Goal: Task Accomplishment & Management: Complete application form

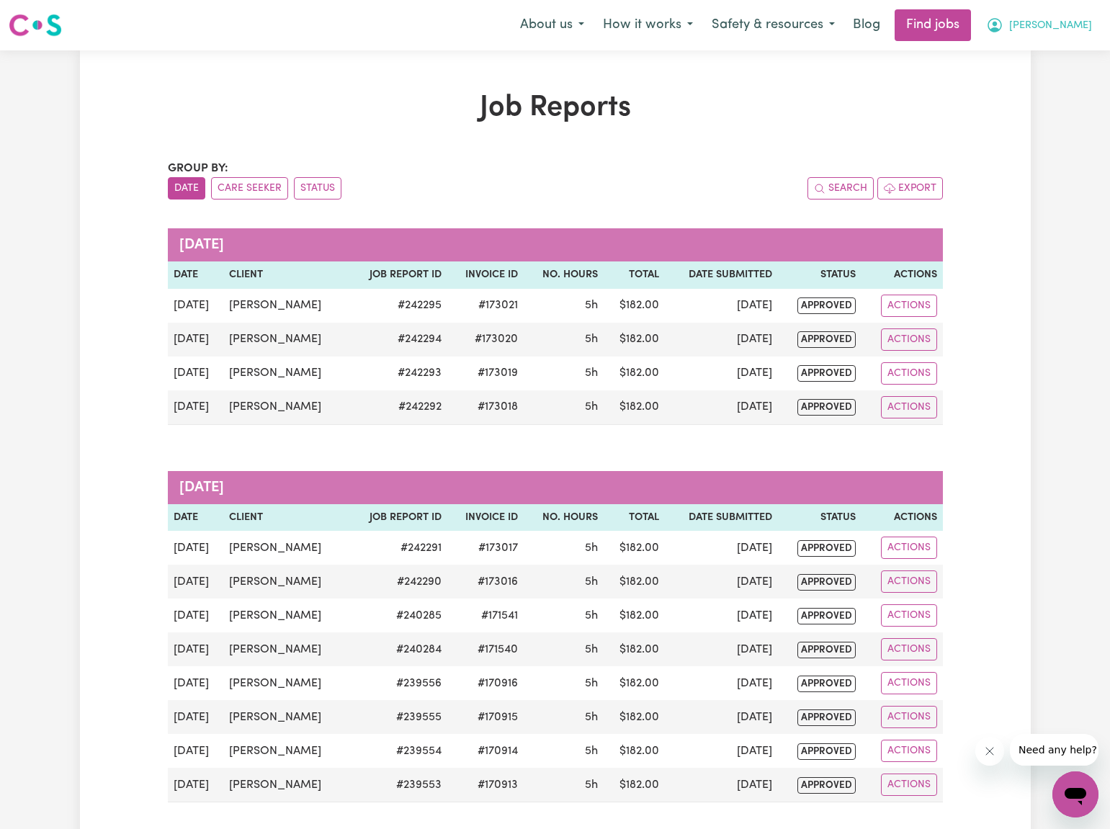
click at [1067, 26] on span "[PERSON_NAME]" at bounding box center [1050, 26] width 83 height 16
click at [1051, 76] on link "My Dashboard" at bounding box center [1044, 82] width 114 height 27
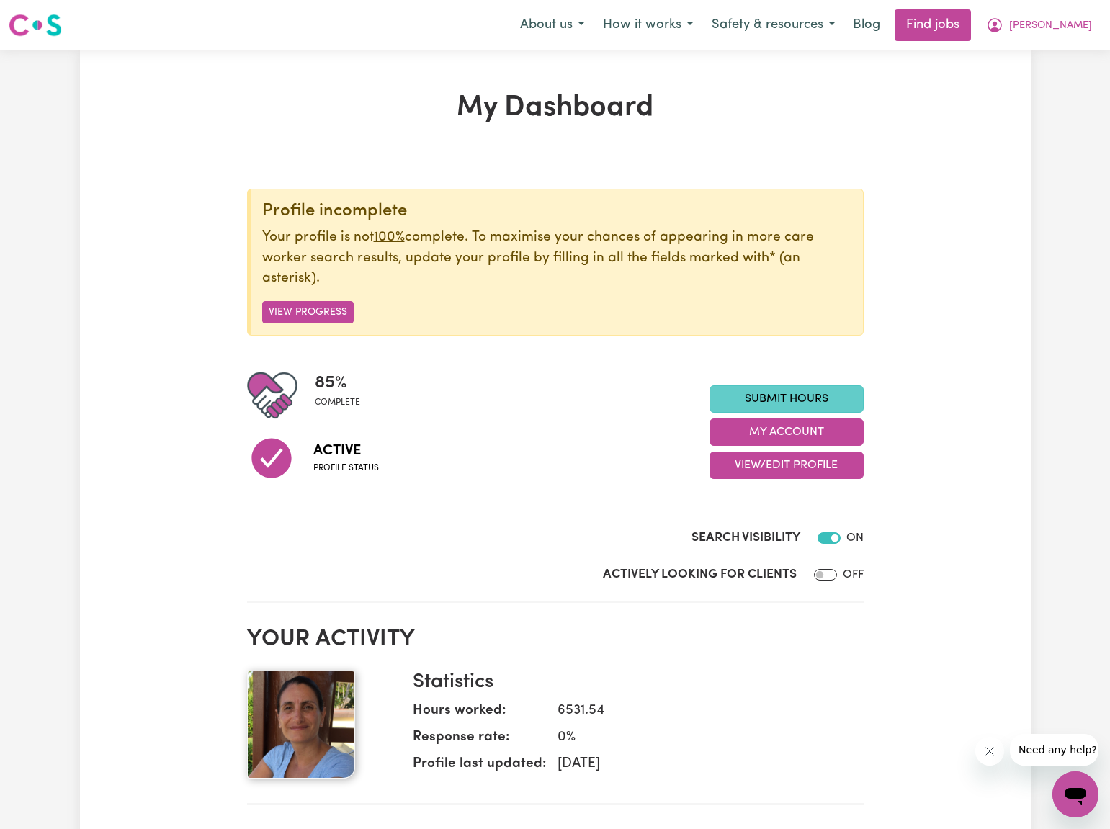
click at [752, 395] on link "Submit Hours" at bounding box center [787, 398] width 154 height 27
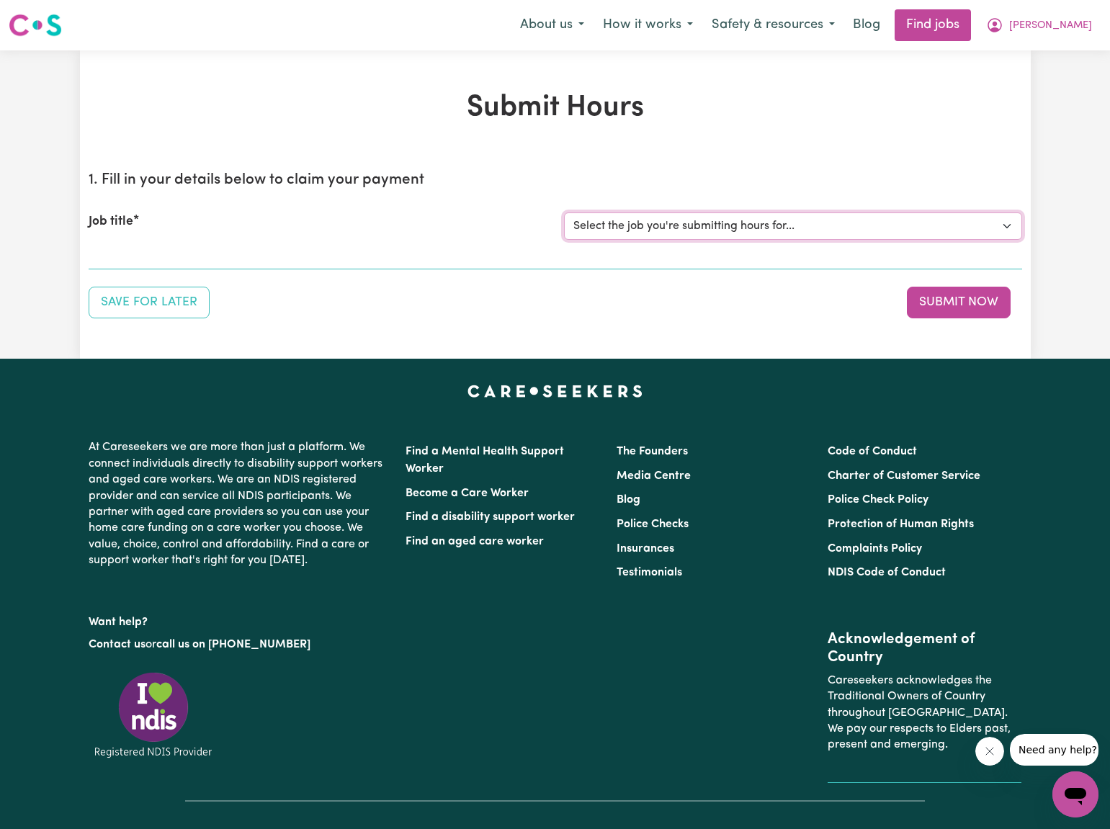
select select "2766"
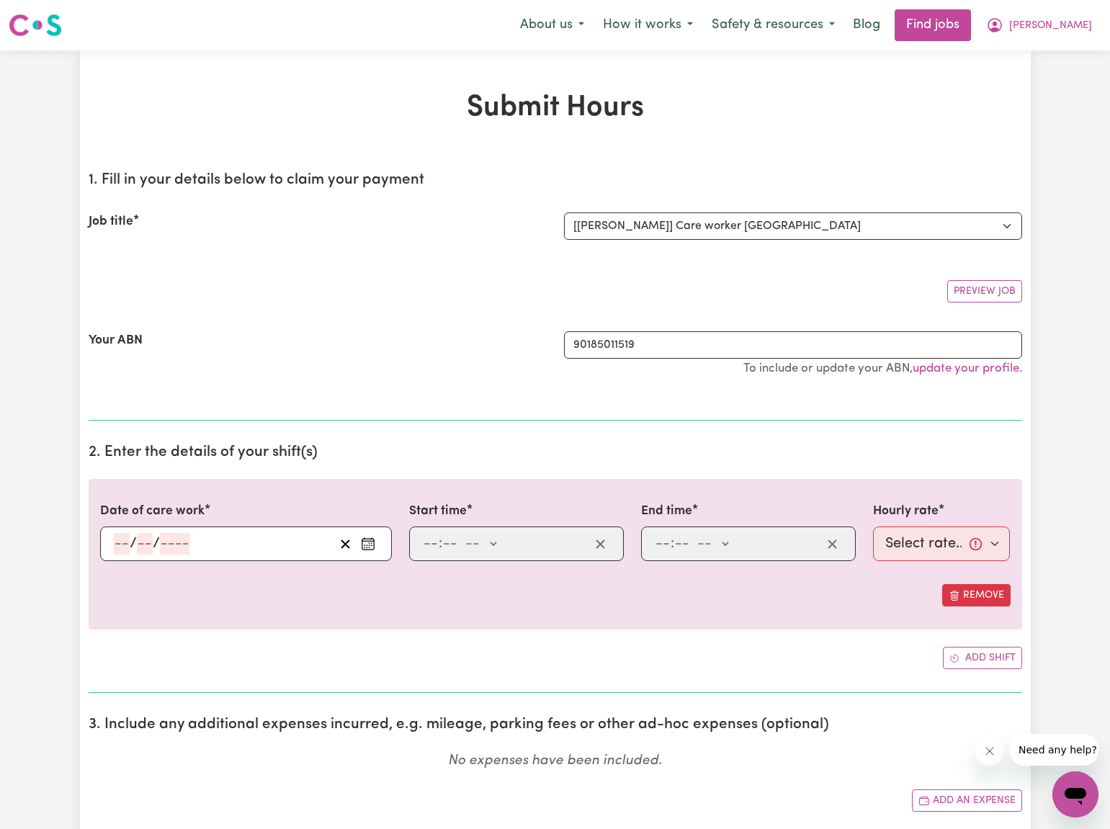
click at [371, 545] on circle "Enter the date of care work" at bounding box center [371, 545] width 1 height 1
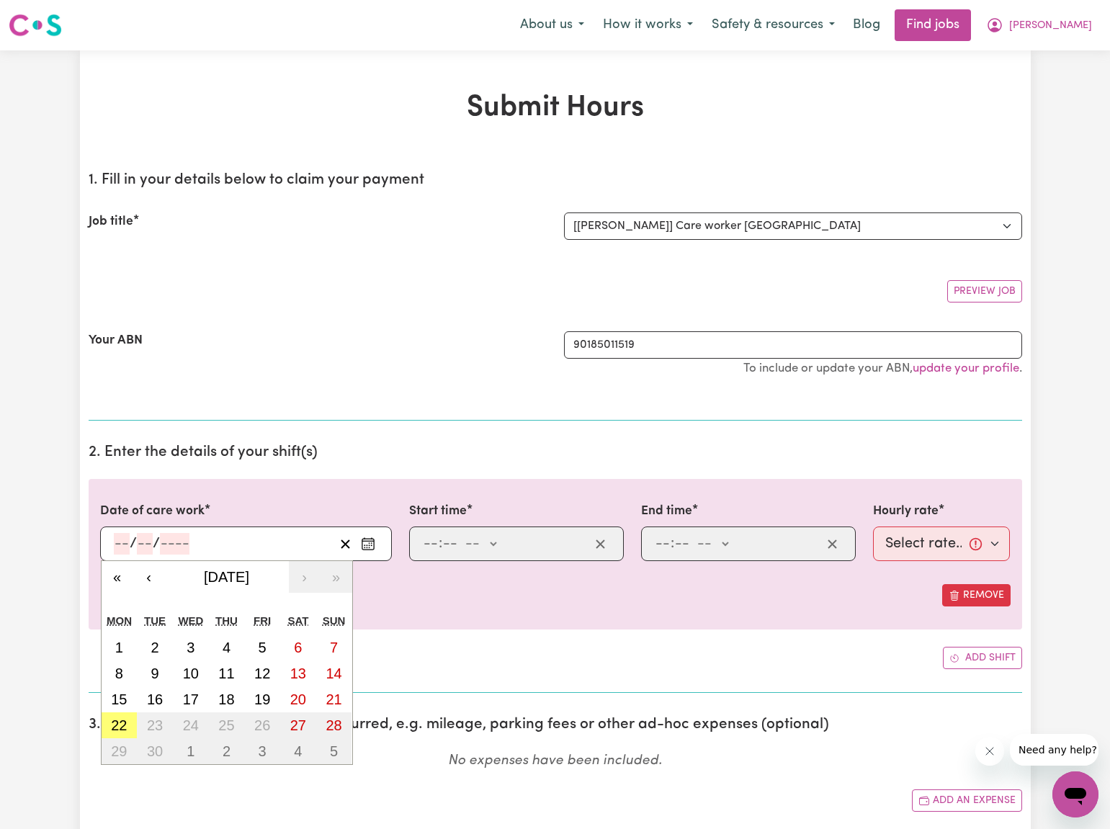
click at [153, 700] on abbr "16" at bounding box center [155, 700] width 16 height 16
type input "[DATE]"
type input "16"
type input "9"
type input "2025"
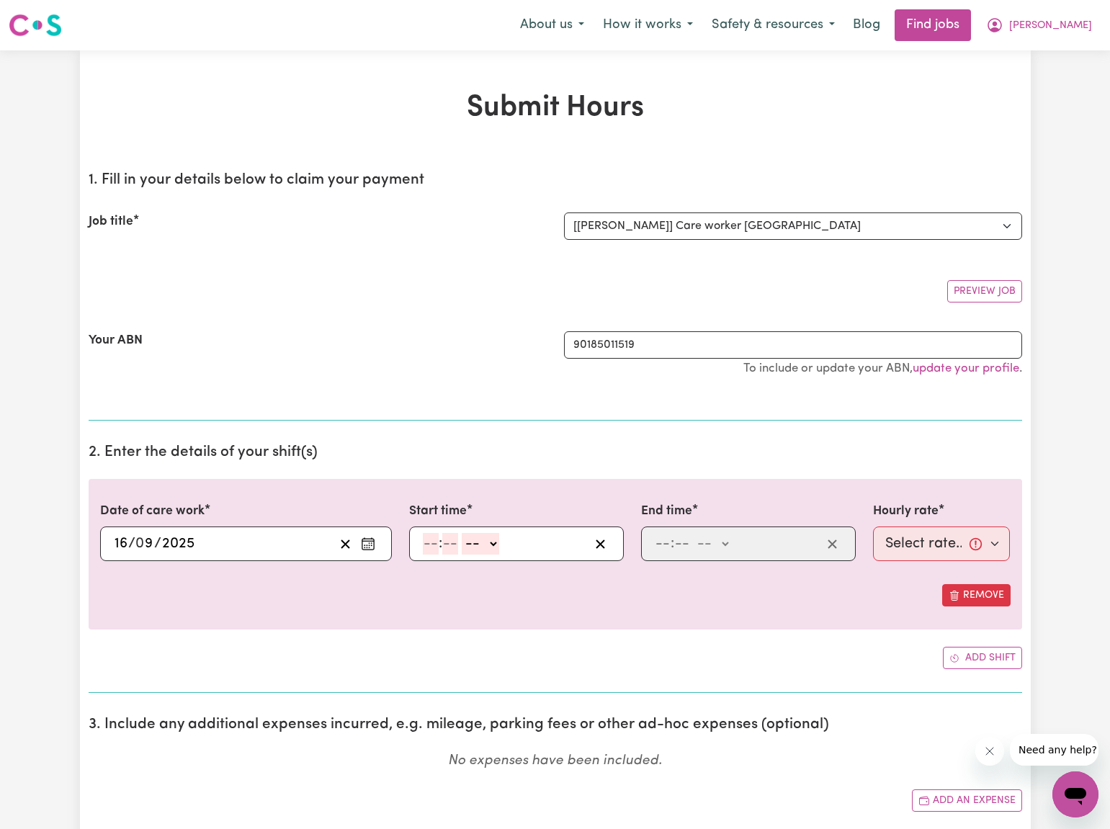
click at [429, 546] on input "number" at bounding box center [431, 544] width 16 height 22
type input "12"
type input "30"
select select "pm"
type input "12:30"
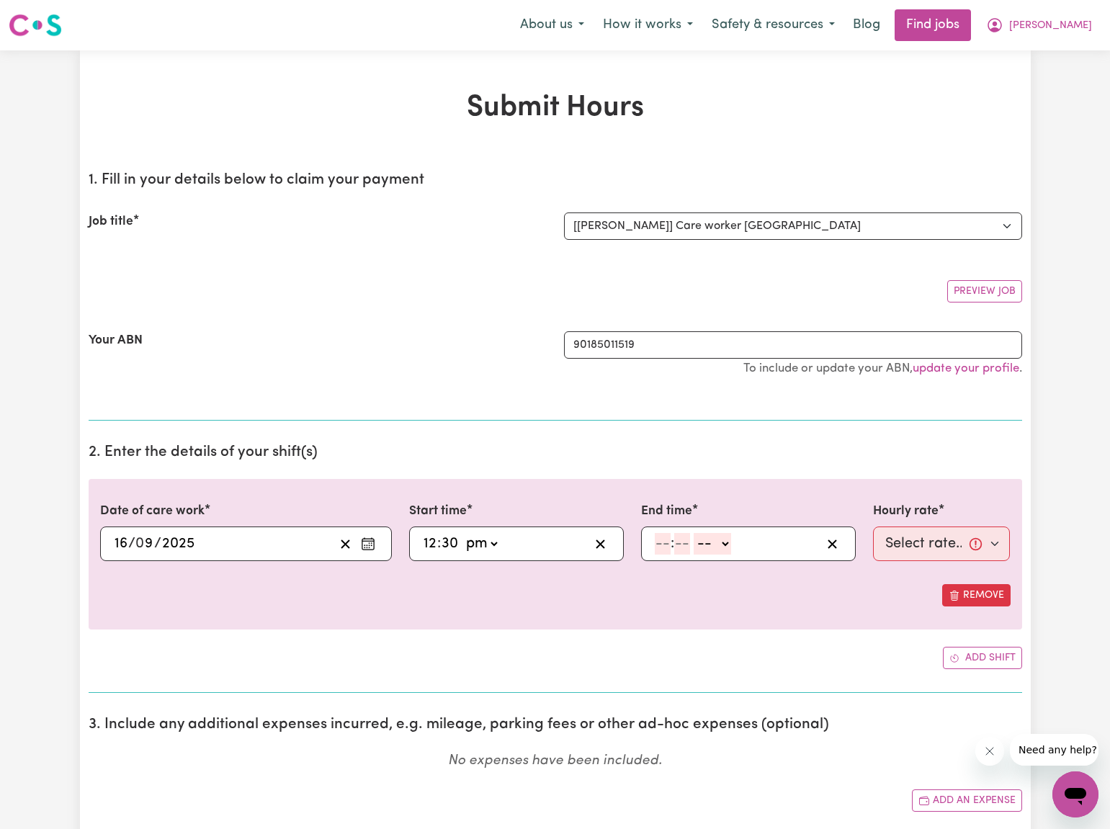
click at [664, 546] on input "number" at bounding box center [663, 544] width 16 height 22
type input "5"
type input "30"
select select "pm"
type input "17:30"
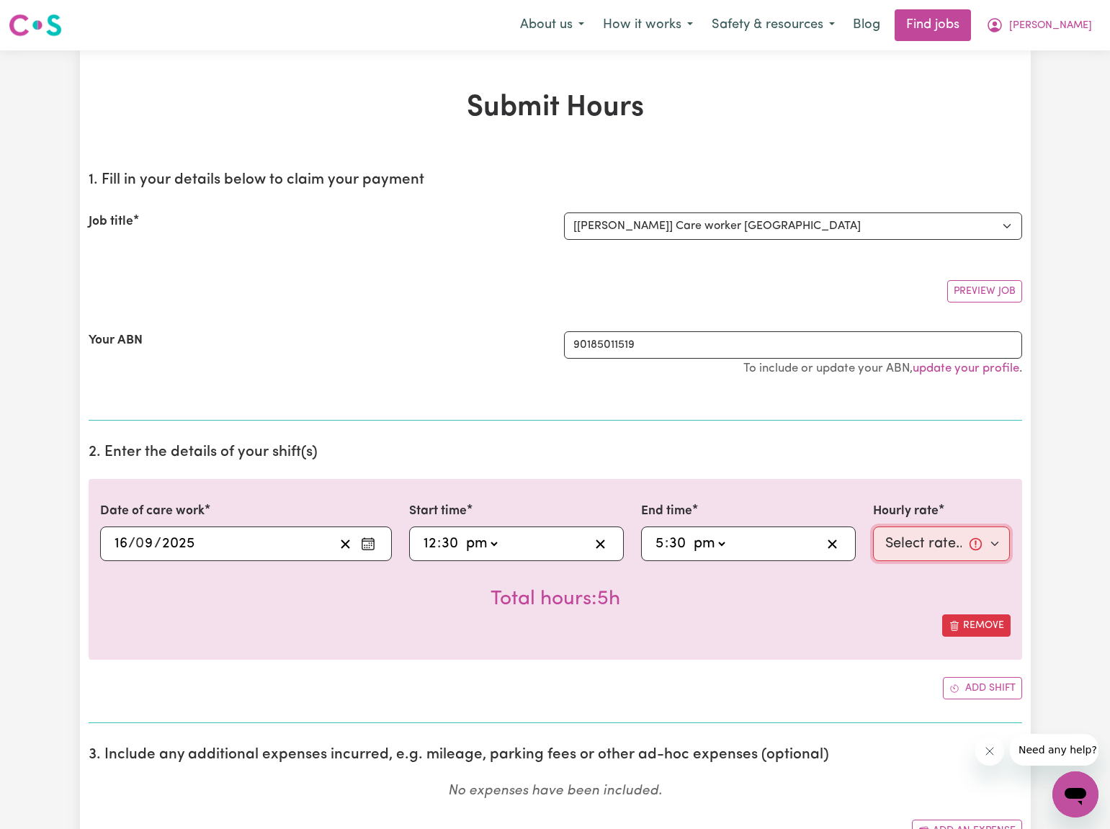
select select "40-Weekday"
click at [868, 599] on div "Total hours: 5h" at bounding box center [555, 587] width 911 height 53
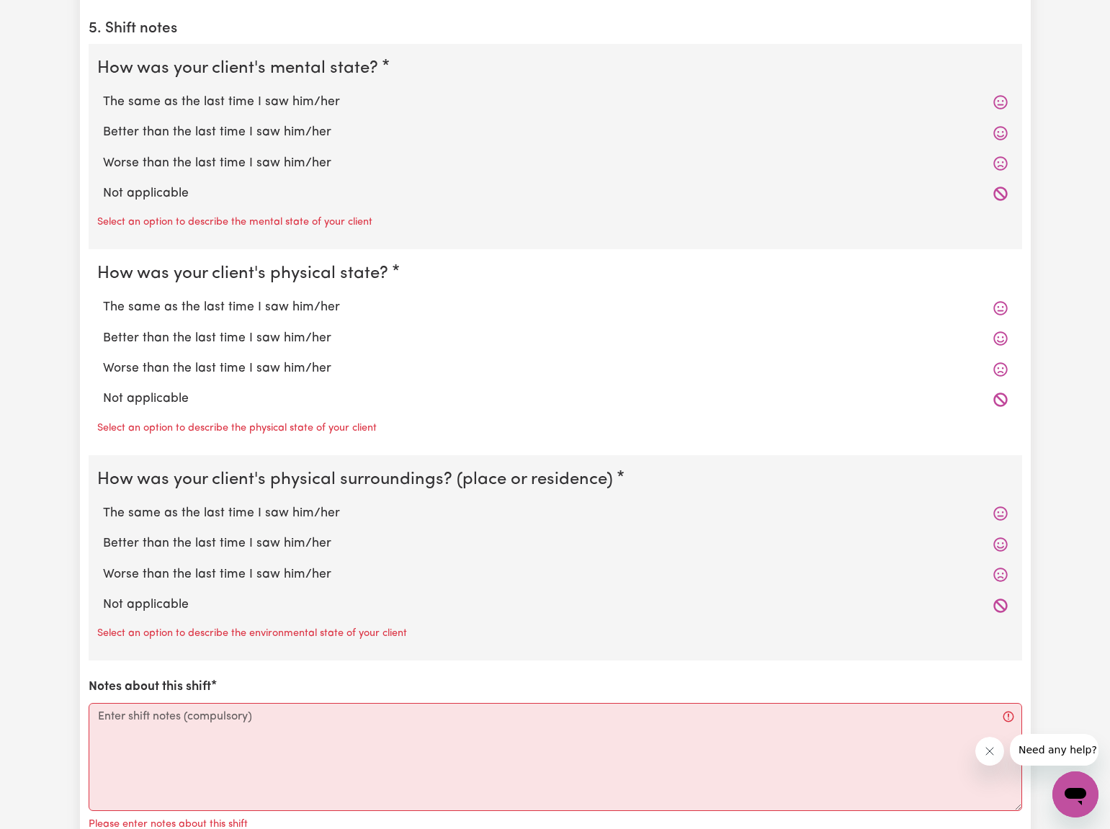
scroll to position [1071, 0]
click at [250, 95] on label "The same as the last time I saw him/her" at bounding box center [555, 101] width 905 height 19
click at [103, 92] on input "The same as the last time I saw him/her" at bounding box center [102, 92] width 1 height 1
radio input "true"
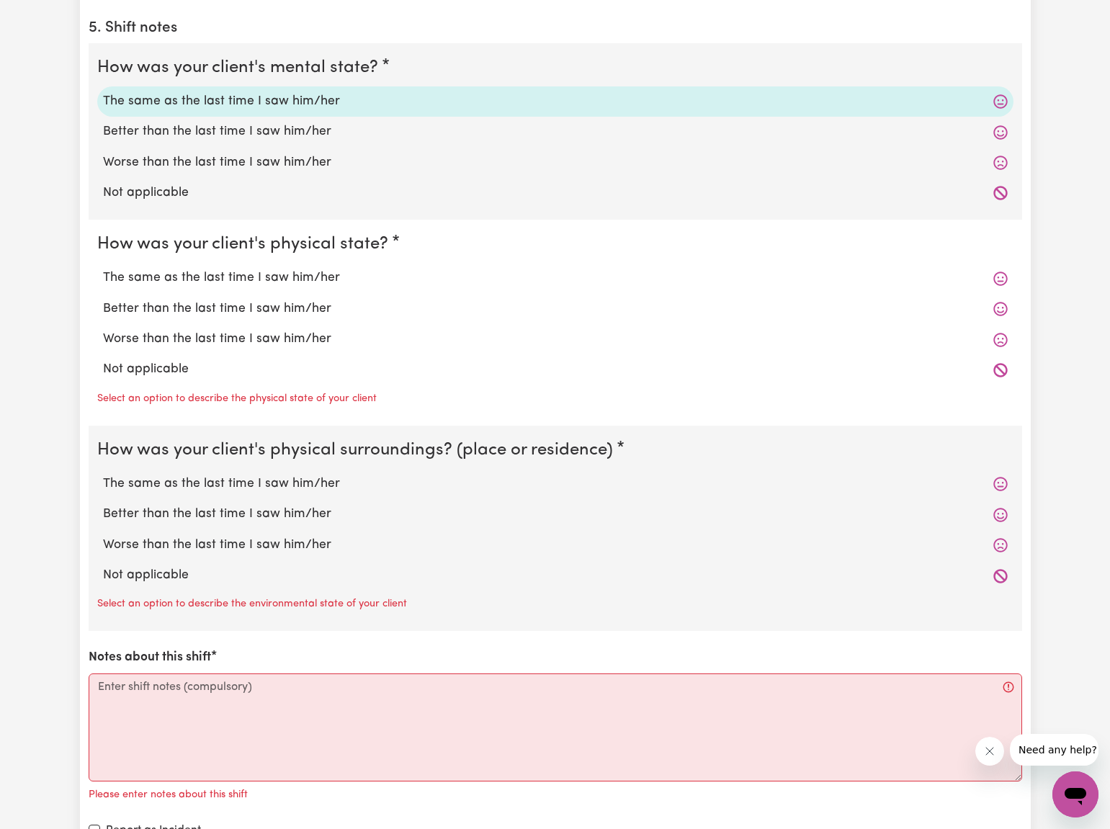
drag, startPoint x: 257, startPoint y: 269, endPoint x: 246, endPoint y: 402, distance: 133.0
click at [258, 271] on label "The same as the last time I saw him/her" at bounding box center [555, 278] width 905 height 19
click at [103, 269] on input "The same as the last time I saw him/her" at bounding box center [102, 268] width 1 height 1
radio input "true"
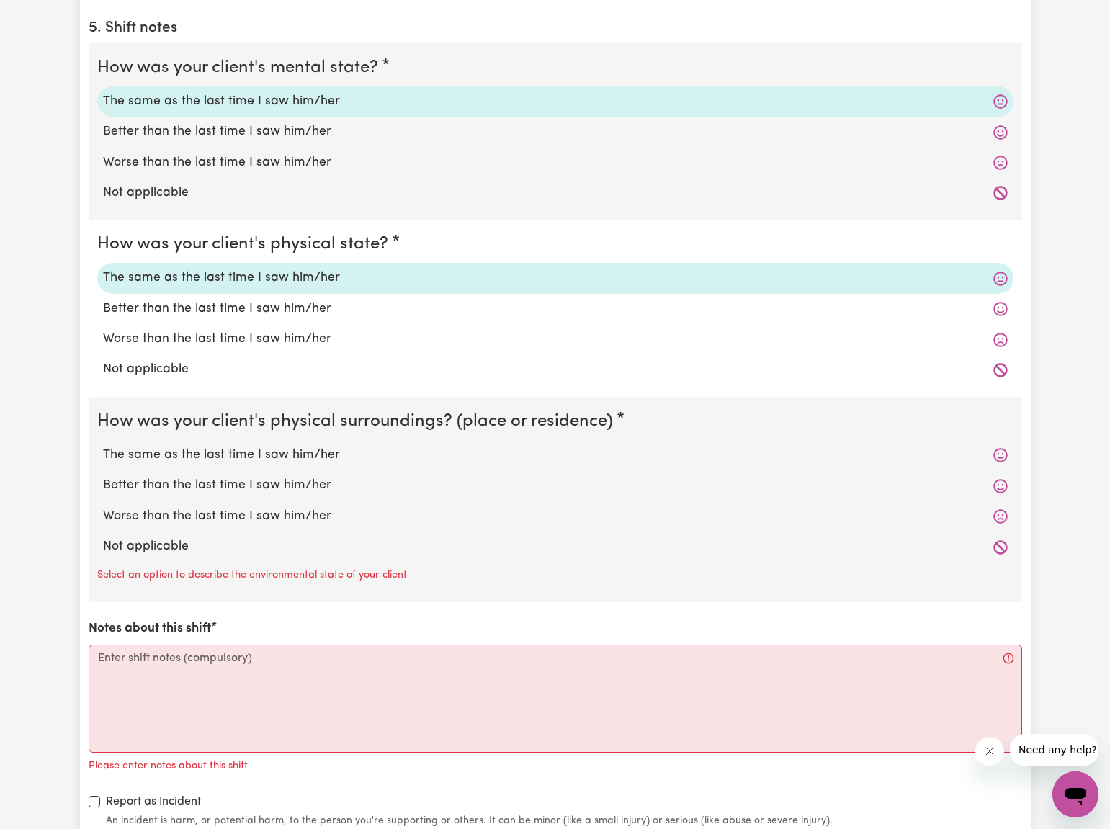
drag, startPoint x: 187, startPoint y: 449, endPoint x: 188, endPoint y: 518, distance: 69.2
click at [188, 450] on label "The same as the last time I saw him/her" at bounding box center [555, 455] width 905 height 19
click at [103, 446] on input "The same as the last time I saw him/her" at bounding box center [102, 445] width 1 height 1
radio input "true"
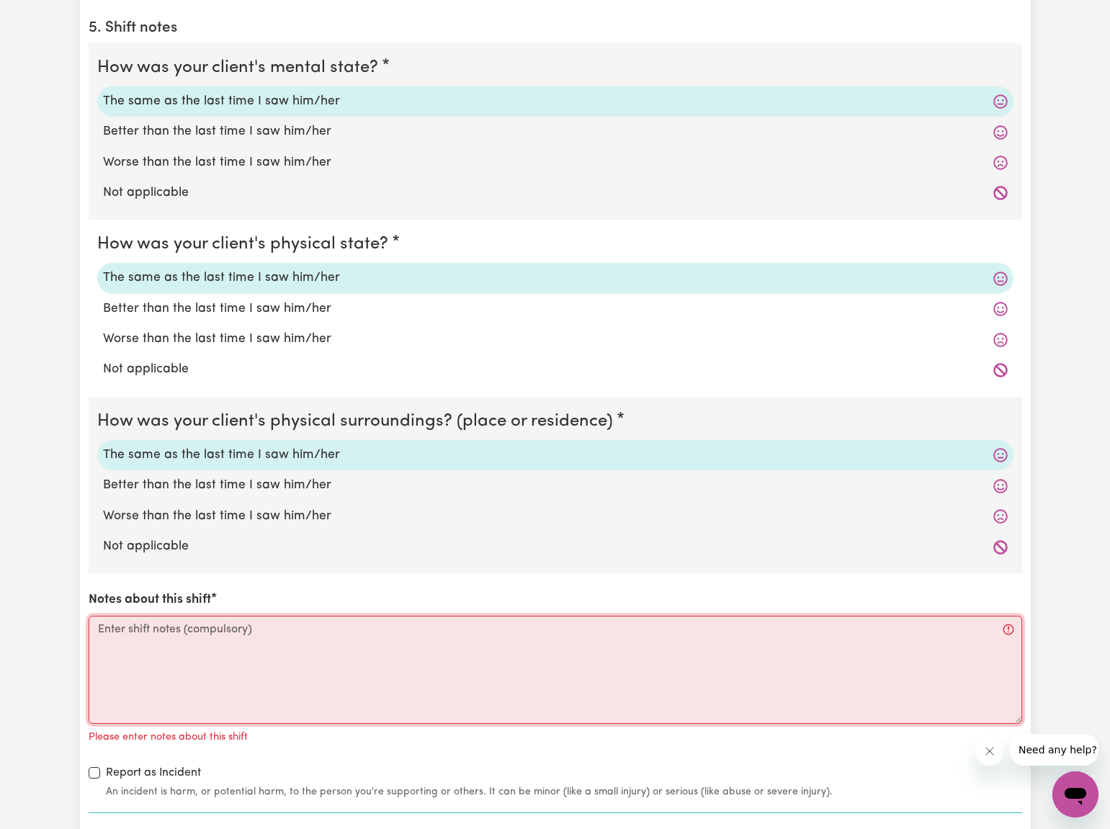
click at [104, 632] on textarea "Notes about this shift" at bounding box center [556, 670] width 934 height 108
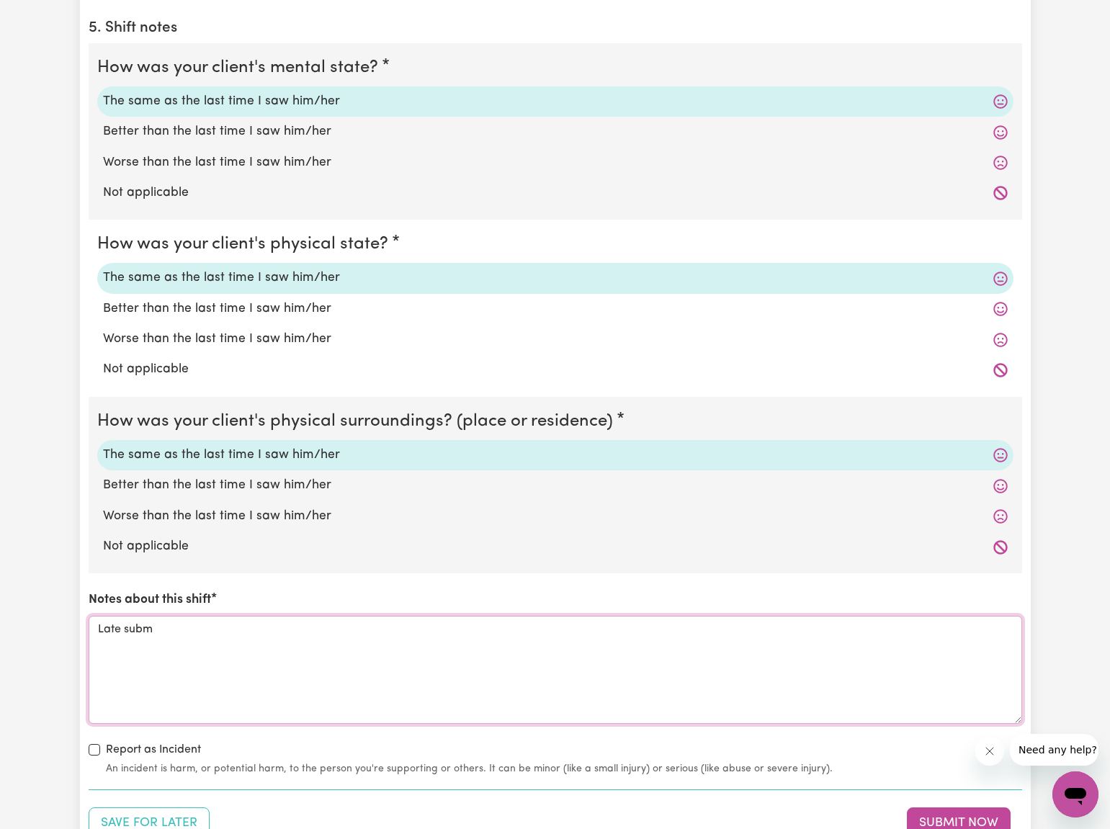
type textarea "Late subs"
drag, startPoint x: 104, startPoint y: 632, endPoint x: 157, endPoint y: 624, distance: 53.9
click at [161, 624] on textarea "Late subs" at bounding box center [556, 670] width 934 height 108
drag, startPoint x: 150, startPoint y: 623, endPoint x: 88, endPoint y: 623, distance: 62.0
click at [89, 623] on textarea "Late subs" at bounding box center [556, 670] width 934 height 108
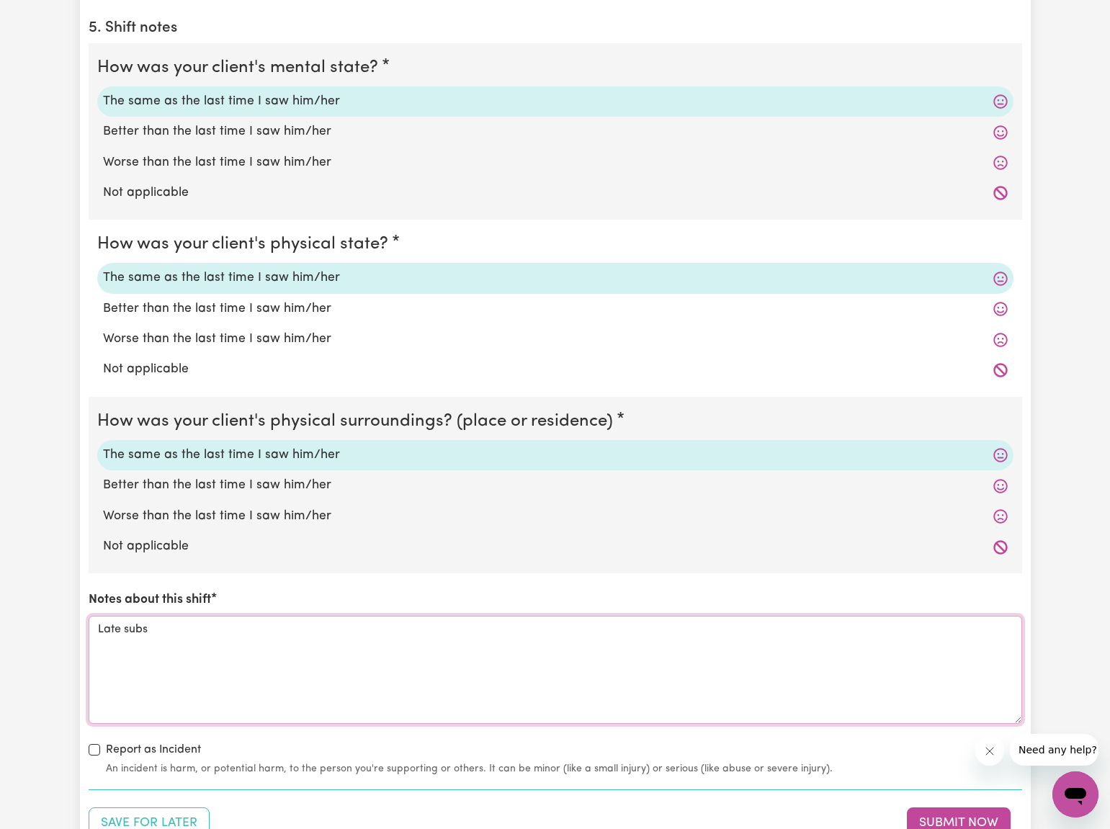
drag, startPoint x: 146, startPoint y: 622, endPoint x: 65, endPoint y: 621, distance: 80.7
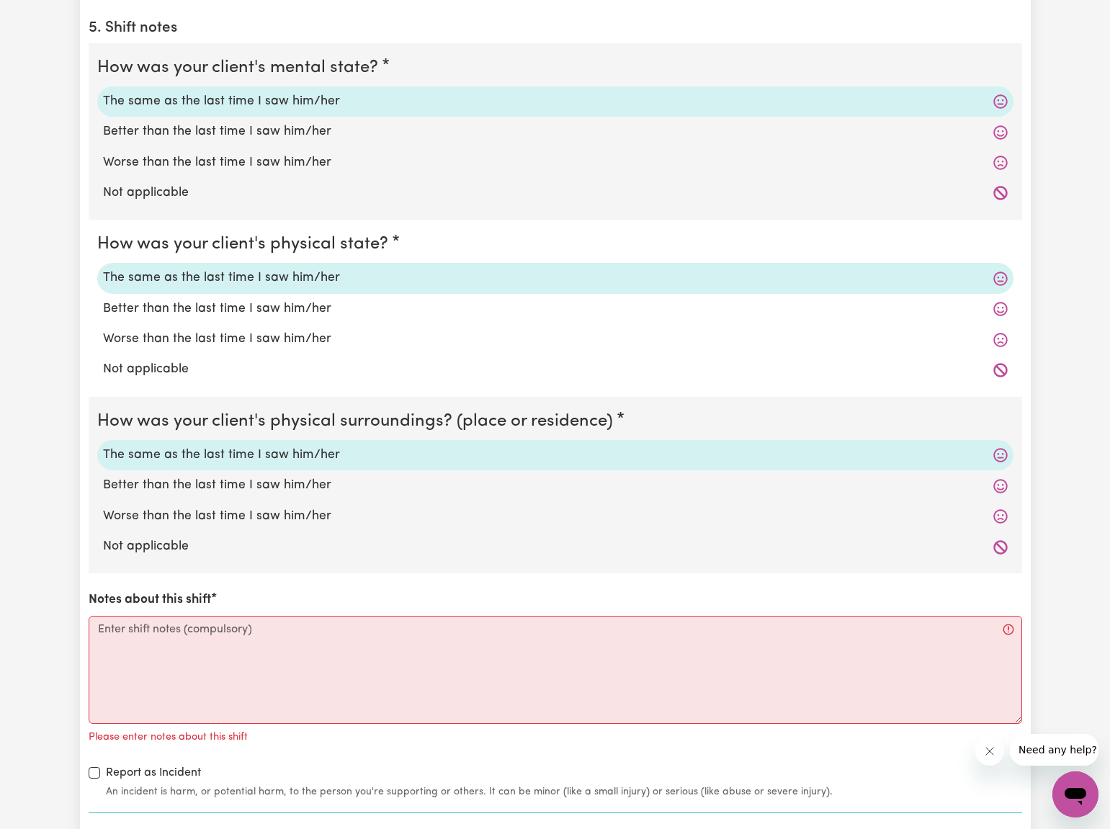
click at [206, 591] on label "Notes about this shift" at bounding box center [150, 600] width 122 height 19
click at [206, 616] on textarea "Notes about this shift" at bounding box center [556, 670] width 934 height 108
click at [279, 576] on div "How was your client's mental state? The same as the last time I saw him/her Bet…" at bounding box center [556, 421] width 934 height 757
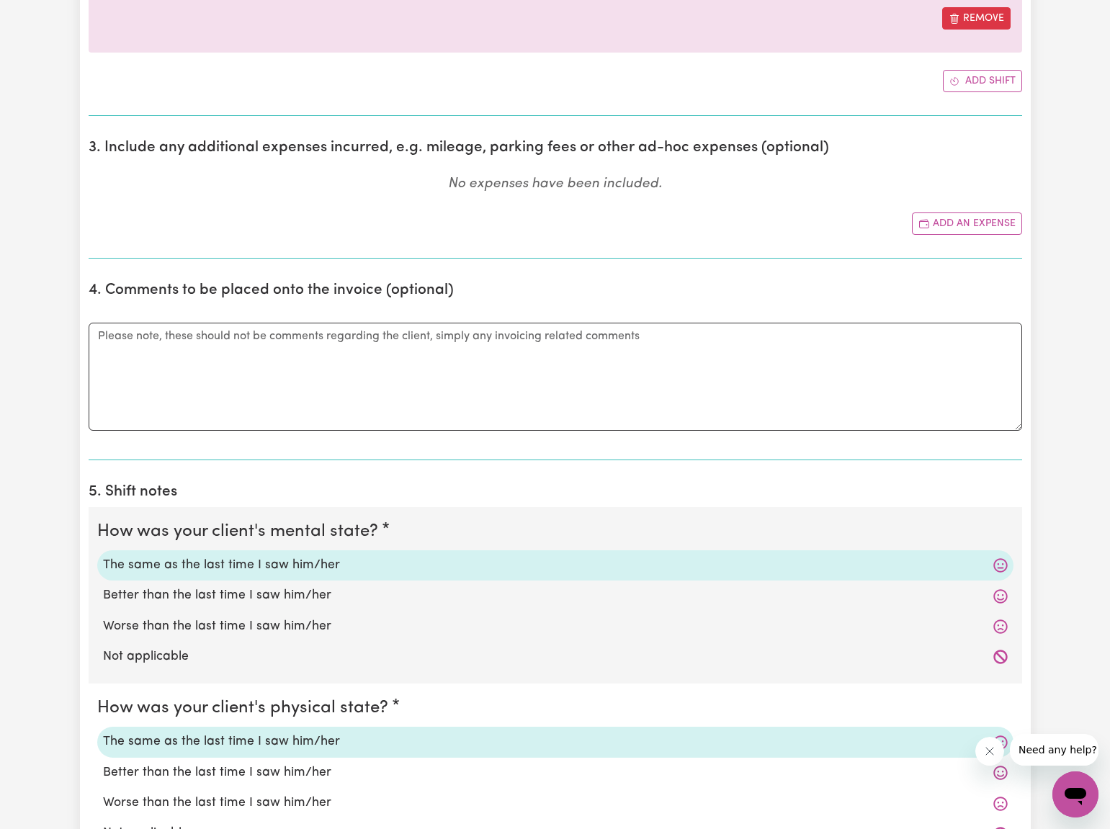
scroll to position [599, 0]
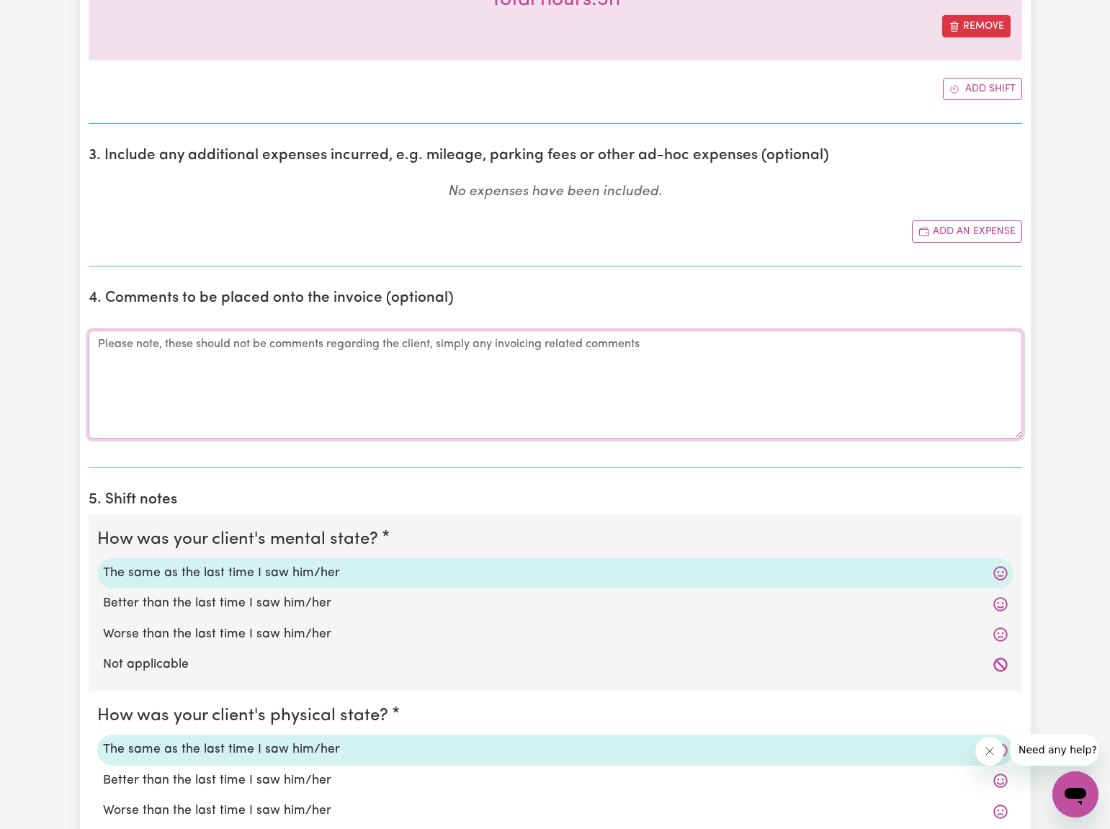
click at [97, 344] on textarea "Comments" at bounding box center [556, 385] width 934 height 108
type textarea "Late submitting timesheet."
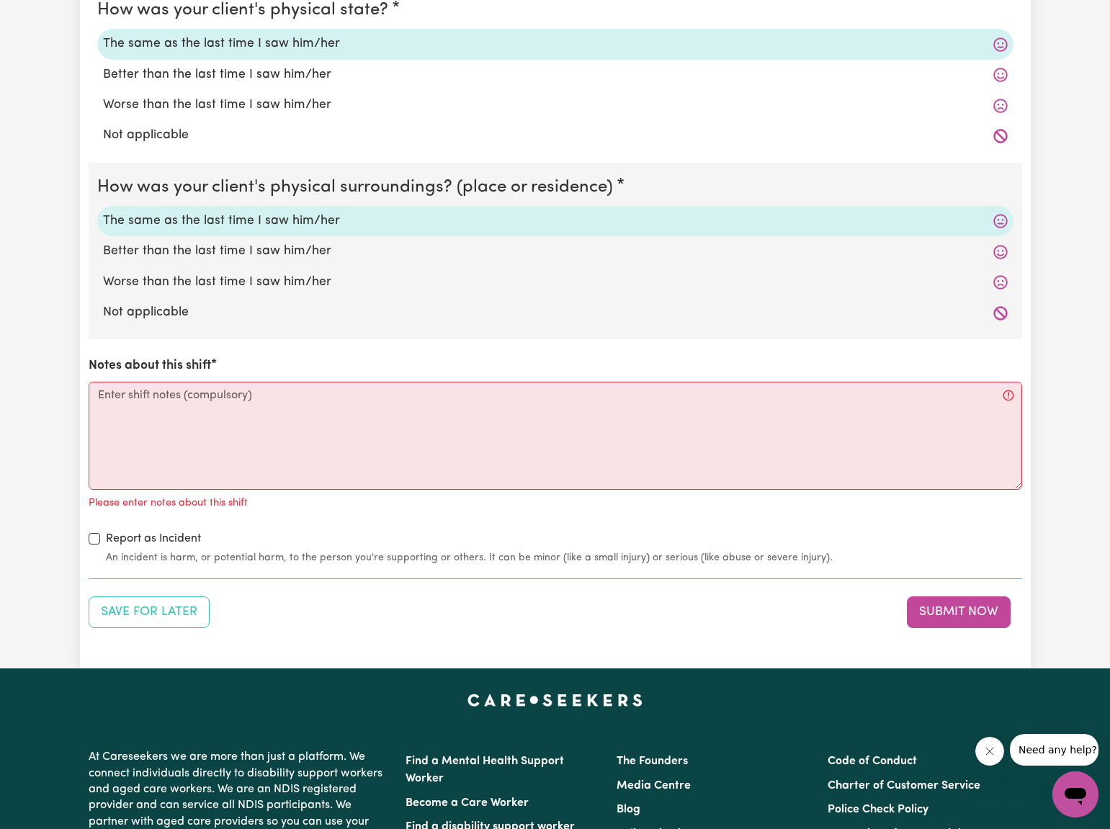
scroll to position [1309, 0]
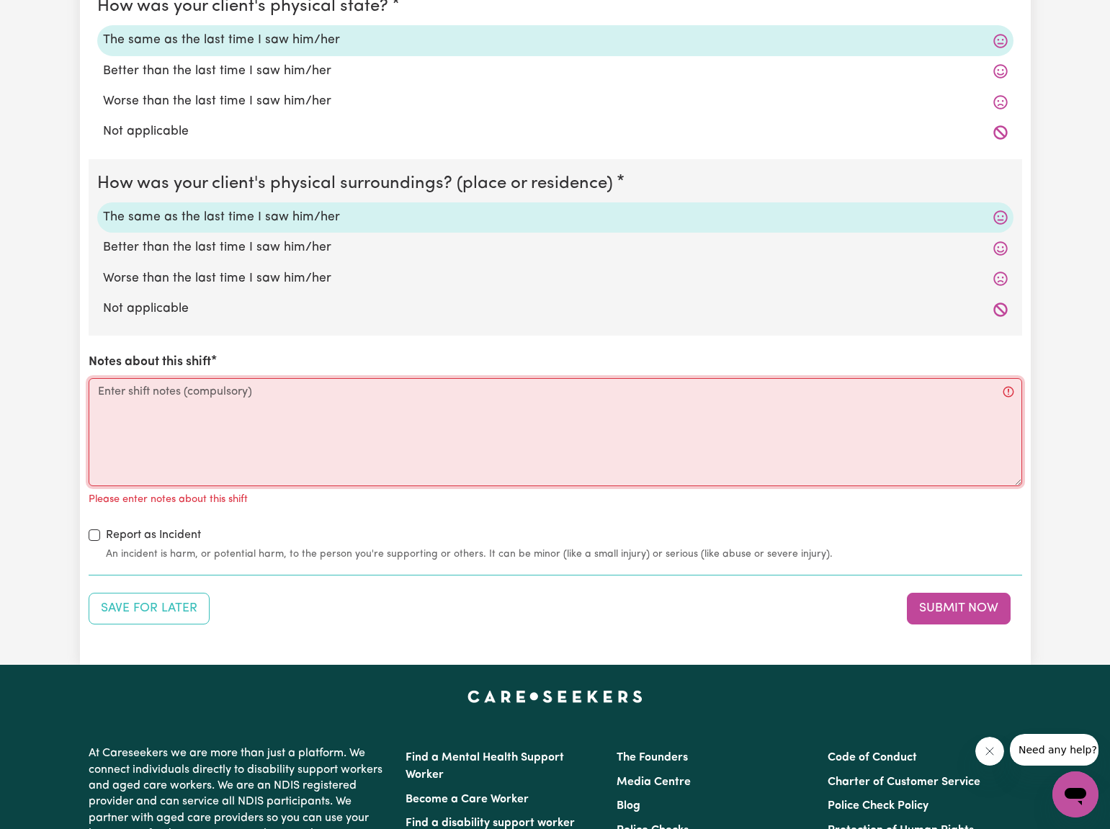
click at [97, 380] on textarea "Notes about this shift" at bounding box center [556, 432] width 934 height 108
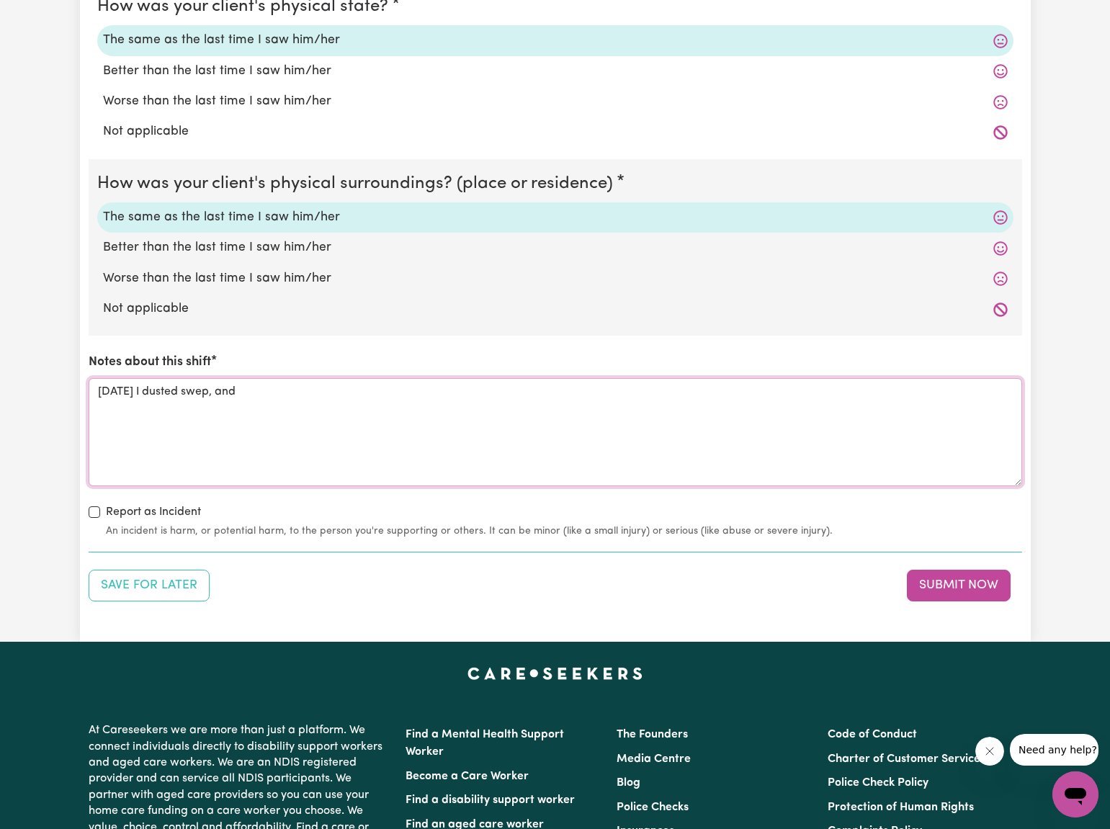
drag, startPoint x: 181, startPoint y: 385, endPoint x: 202, endPoint y: 385, distance: 21.6
click at [202, 385] on textarea "[DATE] I dusted swep, and" at bounding box center [556, 432] width 934 height 108
drag, startPoint x: 202, startPoint y: 385, endPoint x: 256, endPoint y: 380, distance: 53.6
click at [256, 380] on textarea "[DATE] I dusted vaccued, and" at bounding box center [556, 432] width 934 height 108
click at [265, 385] on textarea "[DATE] I dusted vacuumed, and" at bounding box center [556, 432] width 934 height 108
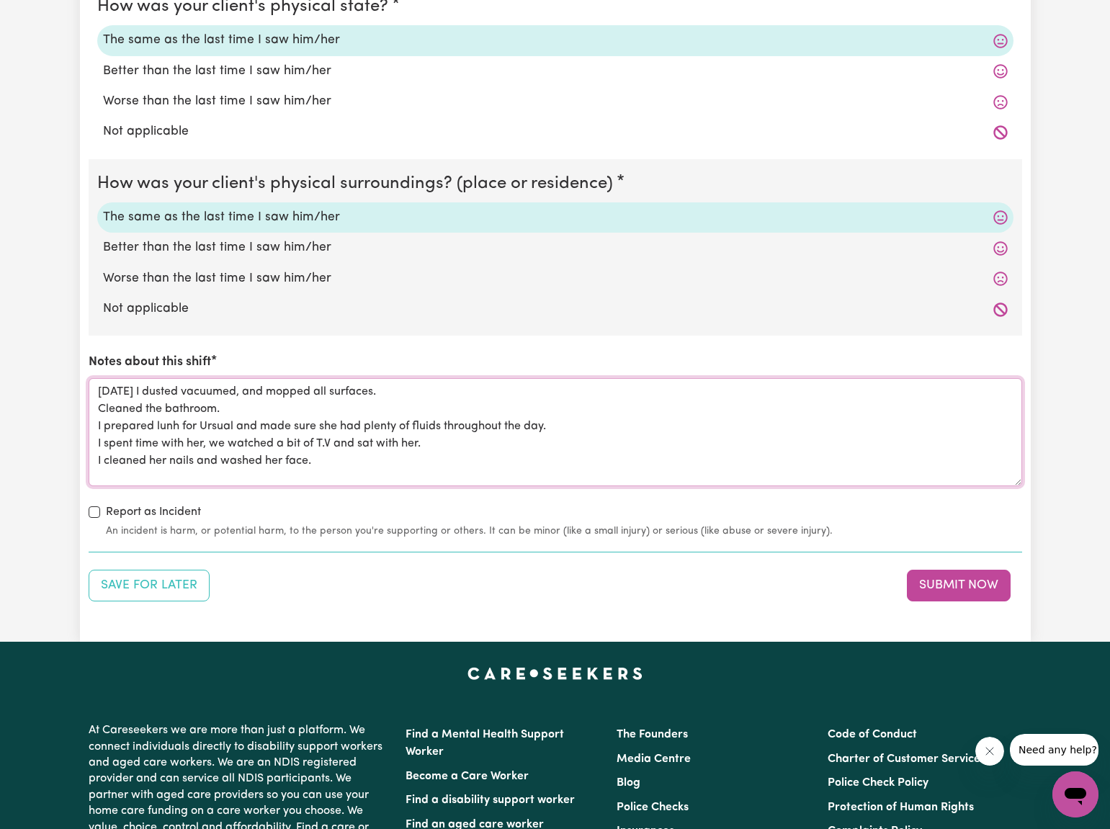
scroll to position [6, 0]
click at [259, 411] on textarea "[DATE] I dusted vacuumed, and mopped all surfaces. Cleaned the bathroom. I prep…" at bounding box center [556, 432] width 934 height 108
click at [318, 447] on textarea "[DATE] I dusted vacuumed, and mopped all surfaces. Cleaned the bathroom. I prep…" at bounding box center [556, 432] width 934 height 108
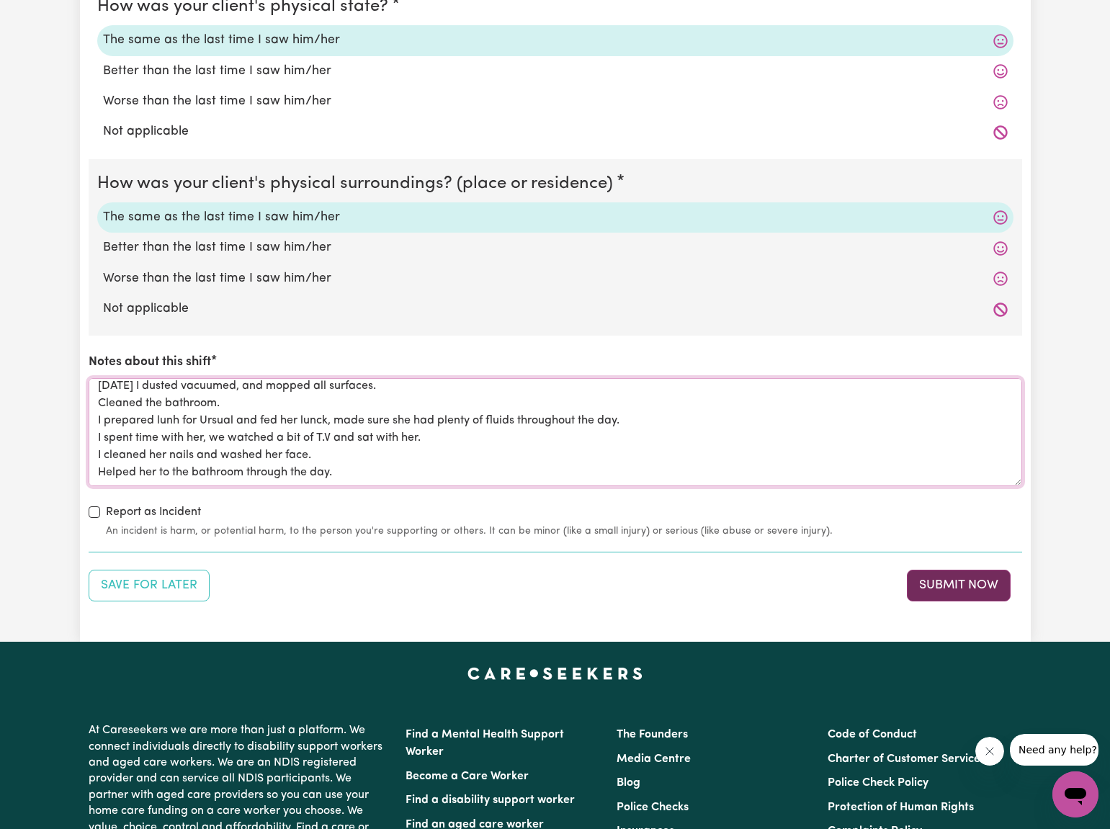
type textarea "[DATE] I dusted vacuumed, and mopped all surfaces. Cleaned the bathroom. I prep…"
click at [966, 573] on button "Submit Now" at bounding box center [959, 586] width 104 height 32
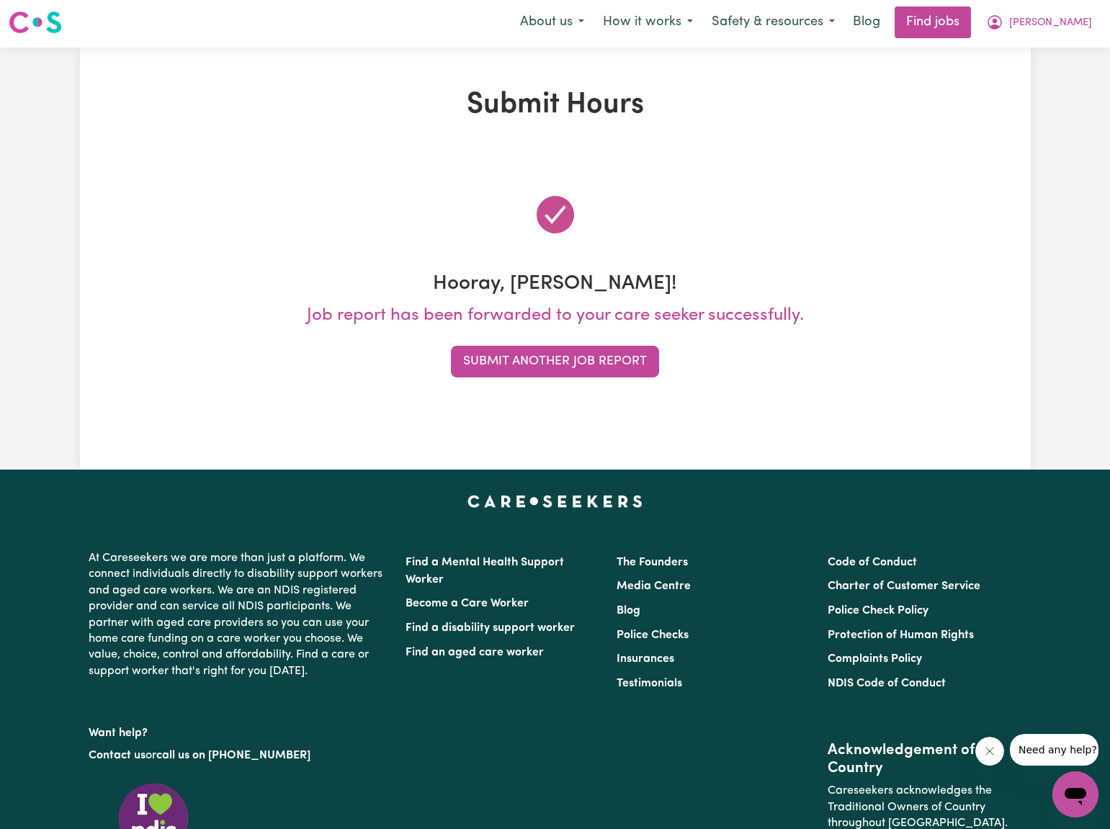
scroll to position [0, 0]
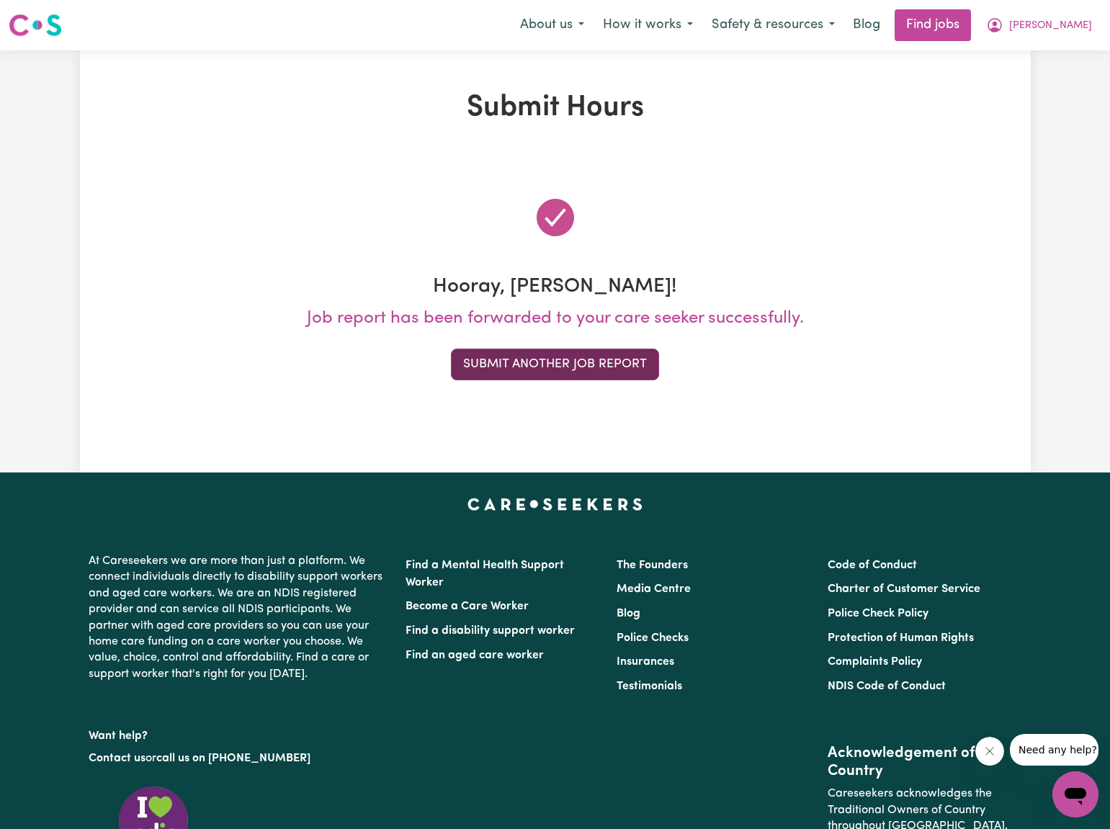
click at [504, 357] on button "Submit Another Job Report" at bounding box center [555, 365] width 208 height 32
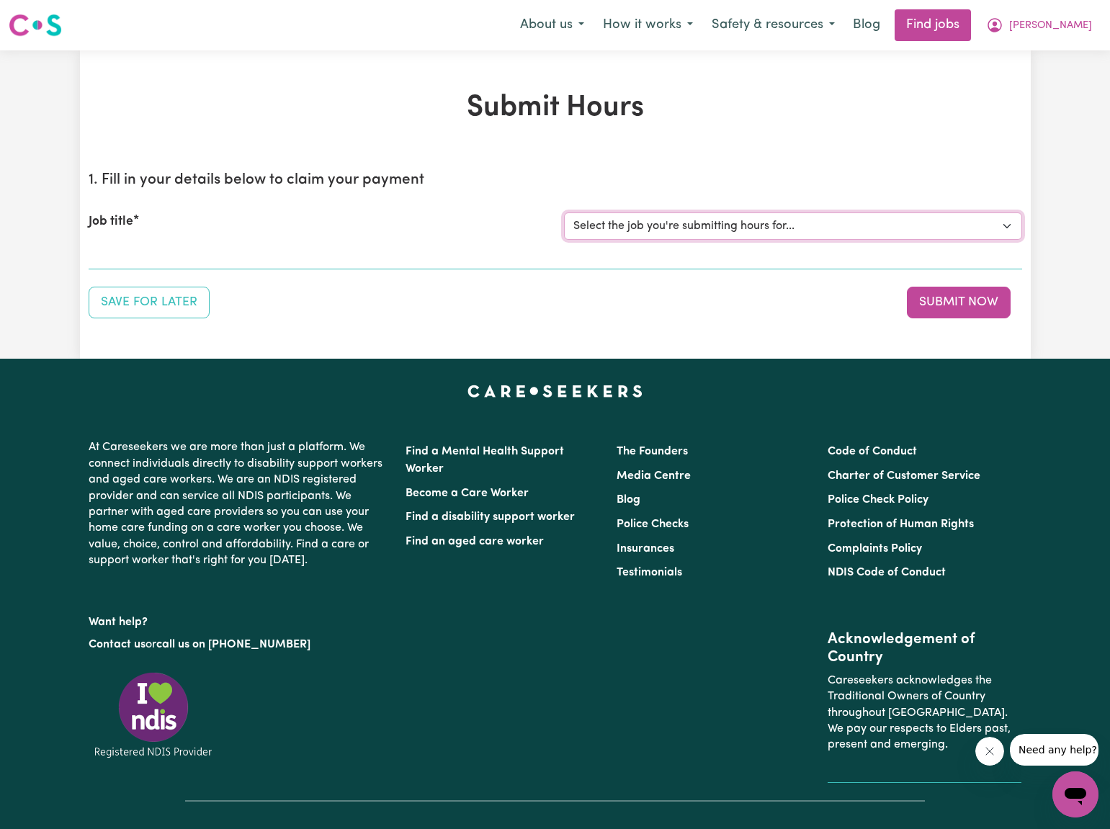
select select "2766"
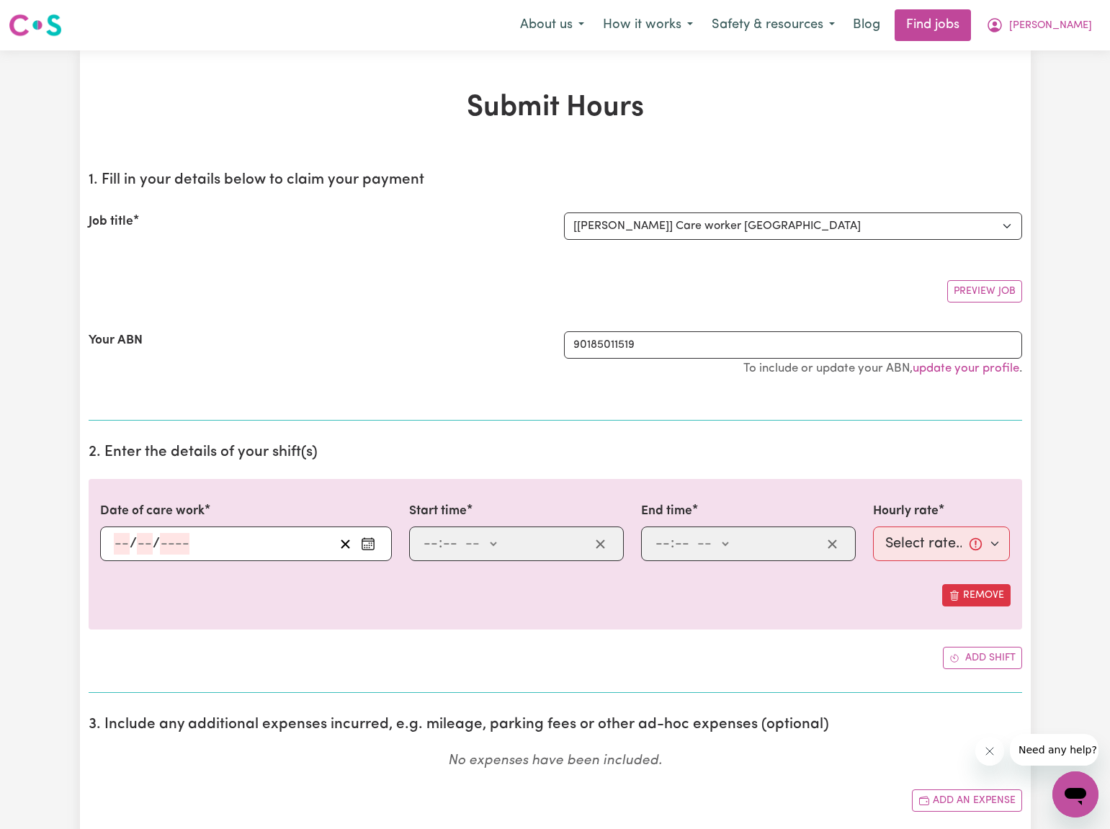
click at [370, 540] on icon "Enter the date of care work" at bounding box center [368, 544] width 14 height 14
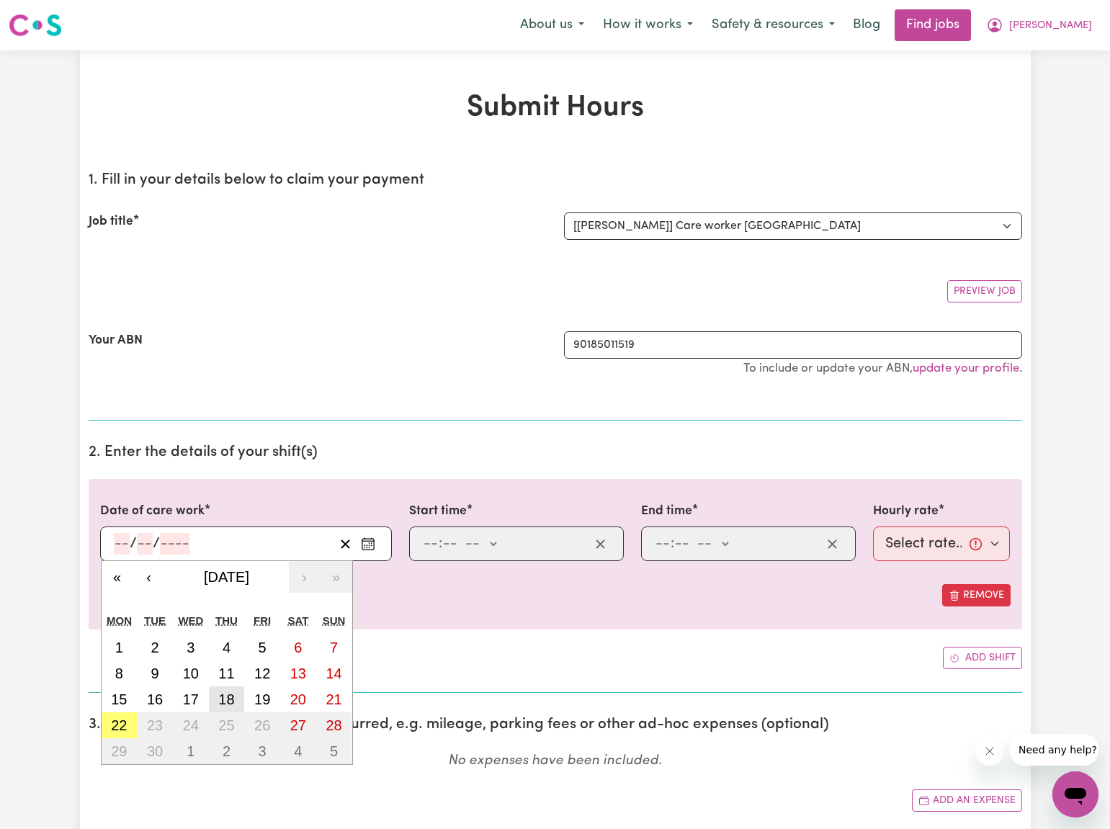
click at [226, 698] on abbr "18" at bounding box center [226, 700] width 16 height 16
type input "[DATE]"
type input "18"
type input "9"
type input "2025"
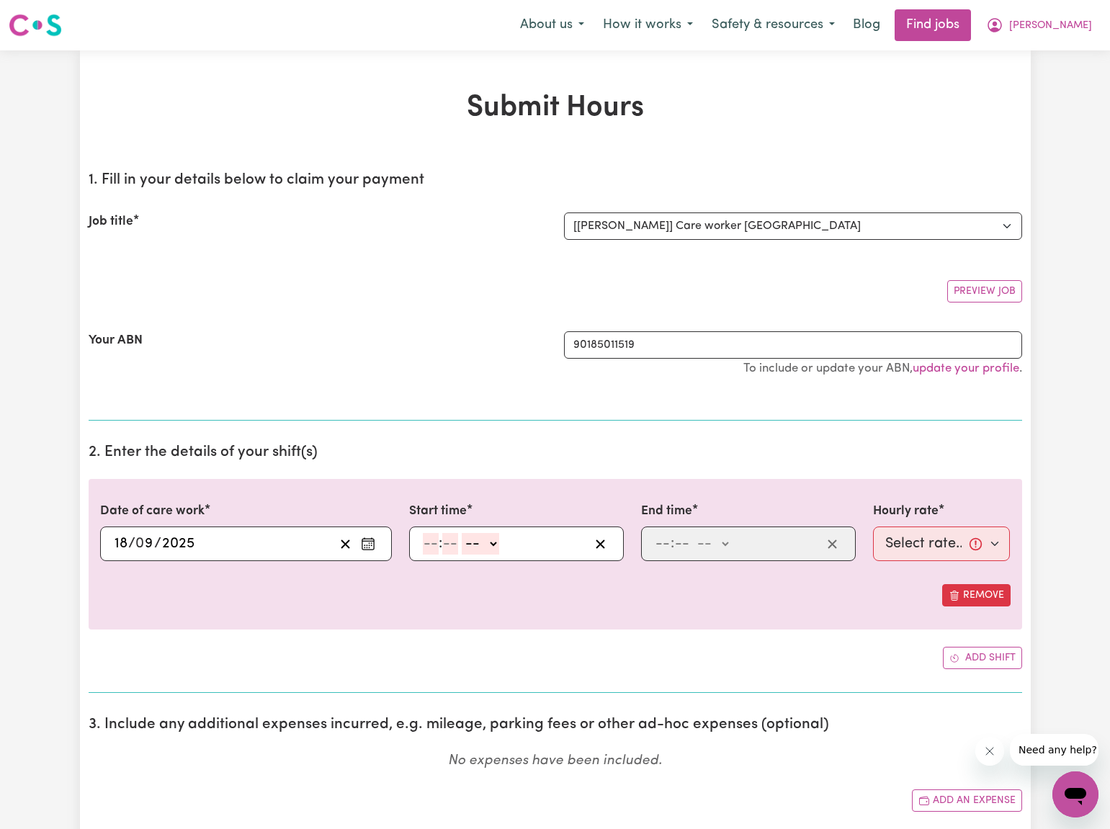
click at [423, 546] on input "number" at bounding box center [431, 544] width 16 height 22
type input "12"
type input "30"
select select "pm"
type input "12:30"
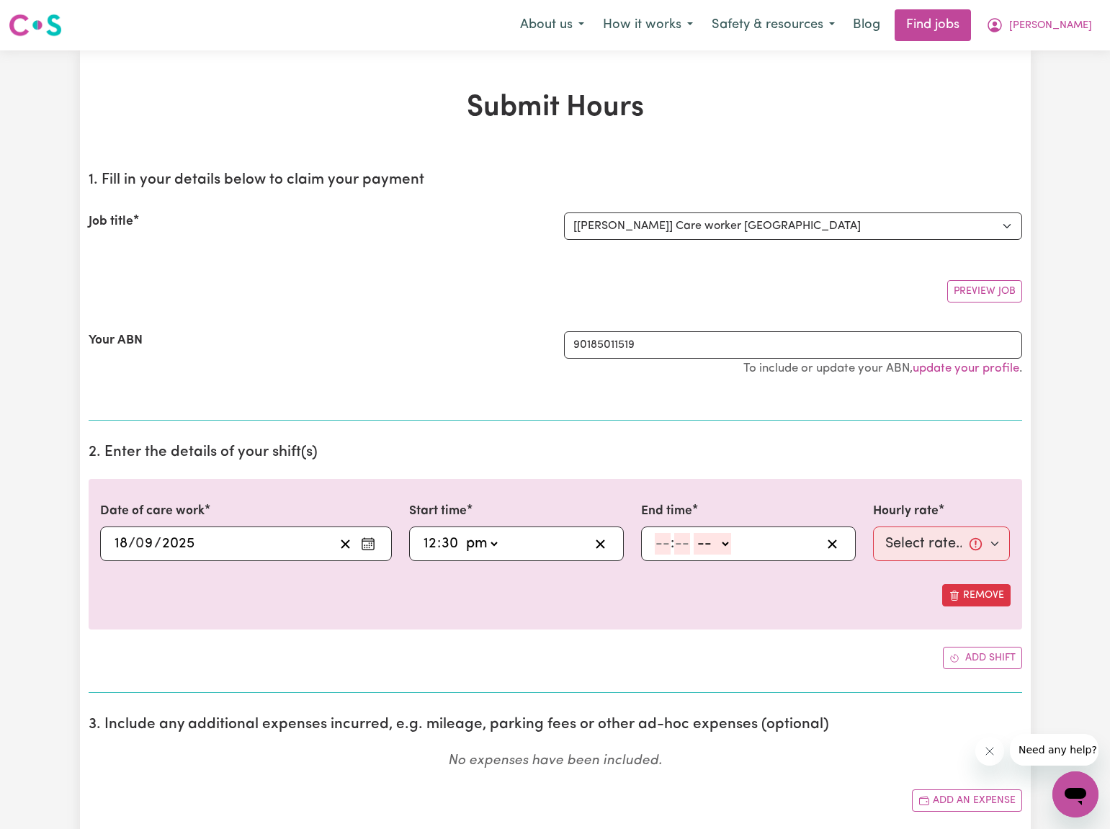
click at [663, 542] on input "number" at bounding box center [663, 544] width 16 height 22
type input "5"
type input "30"
select select "pm"
type input "17:30"
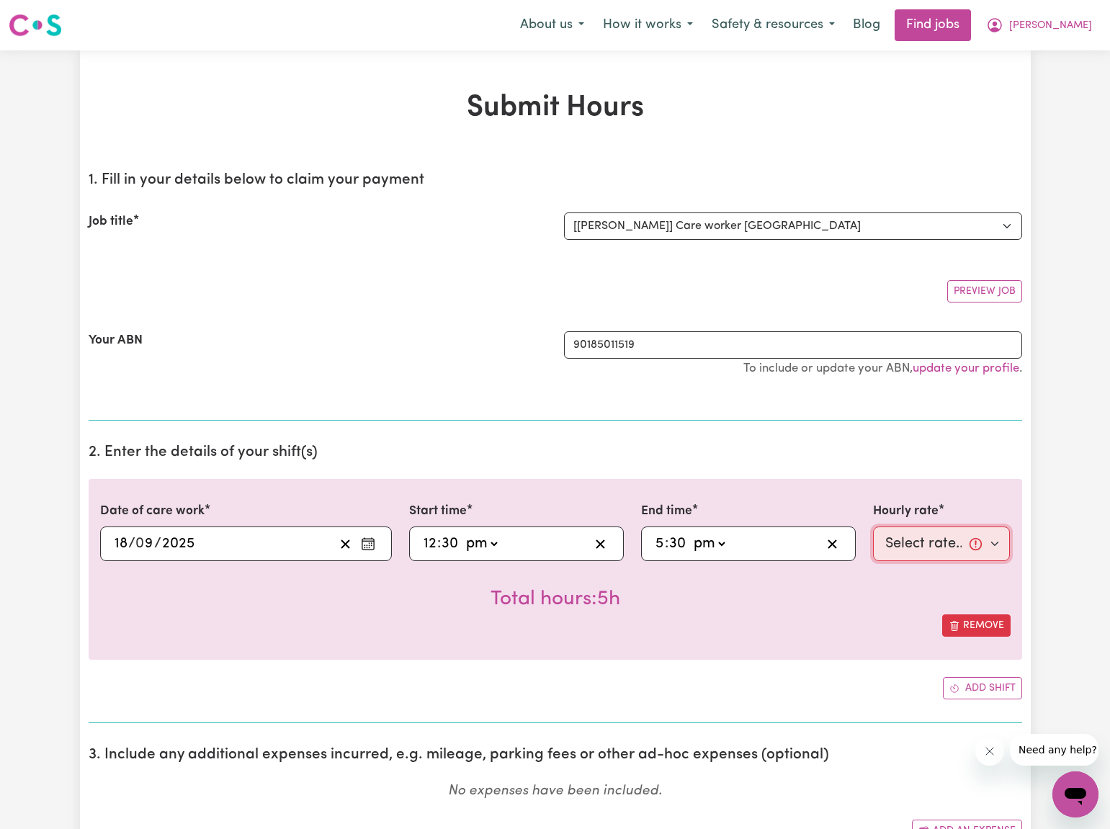
select select "40-Weekday"
click at [862, 590] on div "Total hours: 5h" at bounding box center [555, 587] width 911 height 53
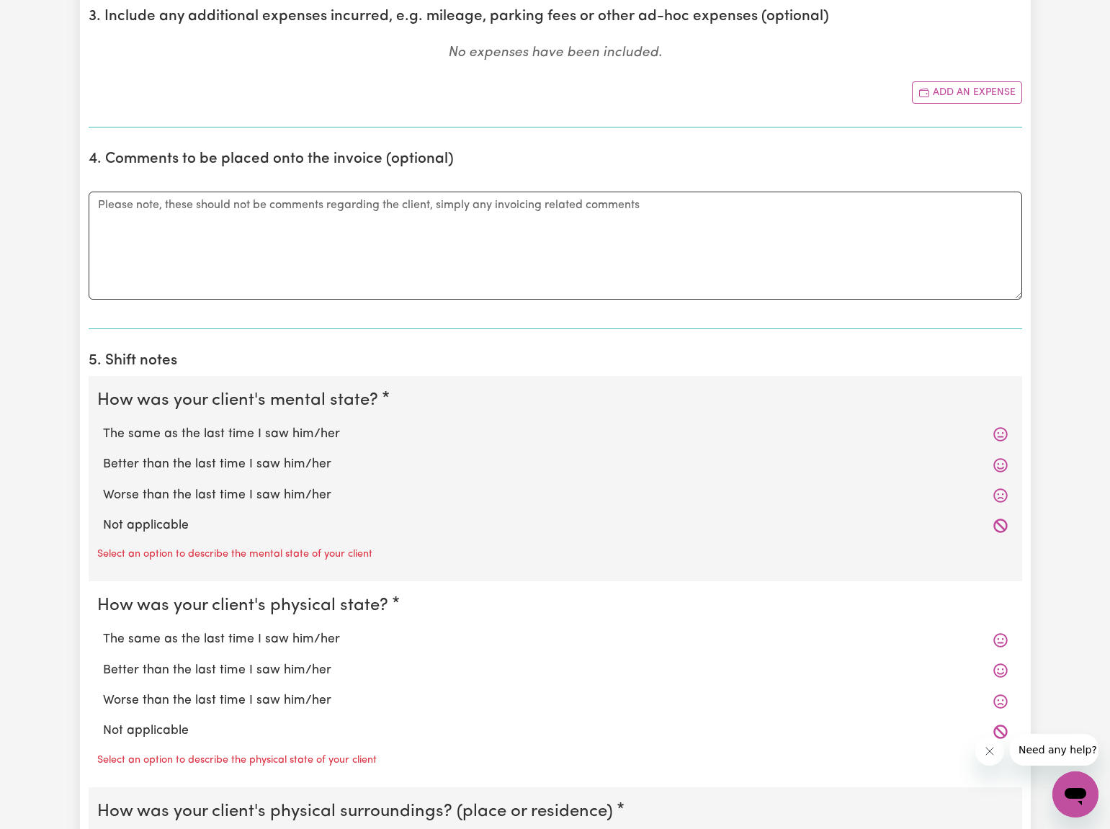
scroll to position [746, 0]
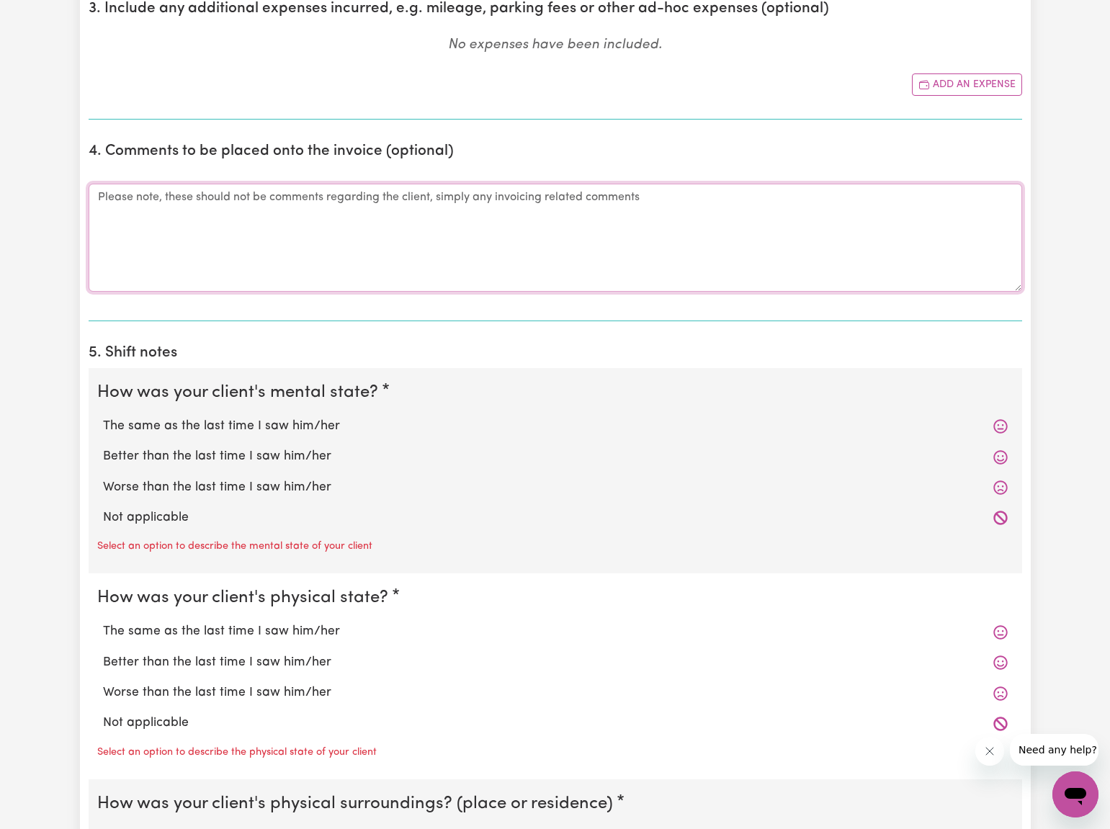
click at [99, 199] on textarea "Comments" at bounding box center [556, 238] width 934 height 108
type textarea "Late submitting timesheet."
click at [216, 305] on section "4. Comments to be placed onto the invoice (optional) Comments Late submitting t…" at bounding box center [556, 226] width 934 height 190
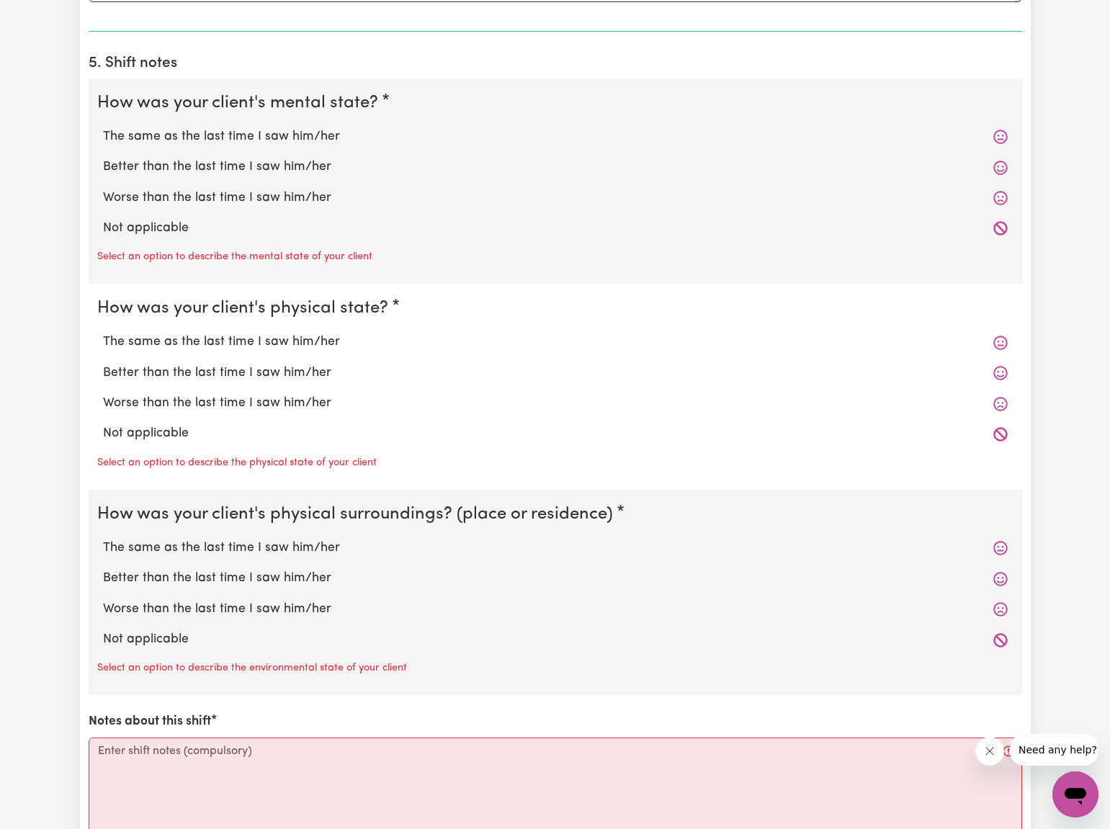
scroll to position [1048, 0]
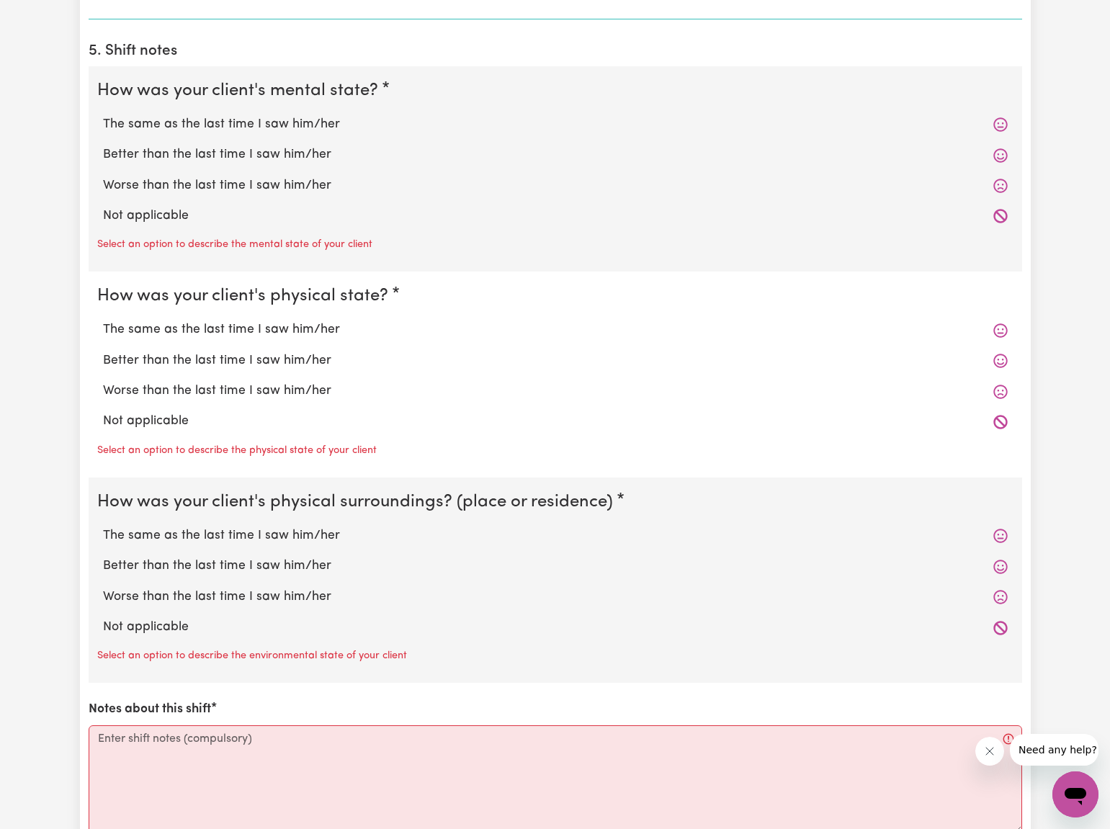
drag, startPoint x: 202, startPoint y: 120, endPoint x: 193, endPoint y: 218, distance: 98.4
click at [202, 120] on label "The same as the last time I saw him/her" at bounding box center [555, 124] width 905 height 19
click at [103, 115] on input "The same as the last time I saw him/her" at bounding box center [102, 115] width 1 height 1
radio input "true"
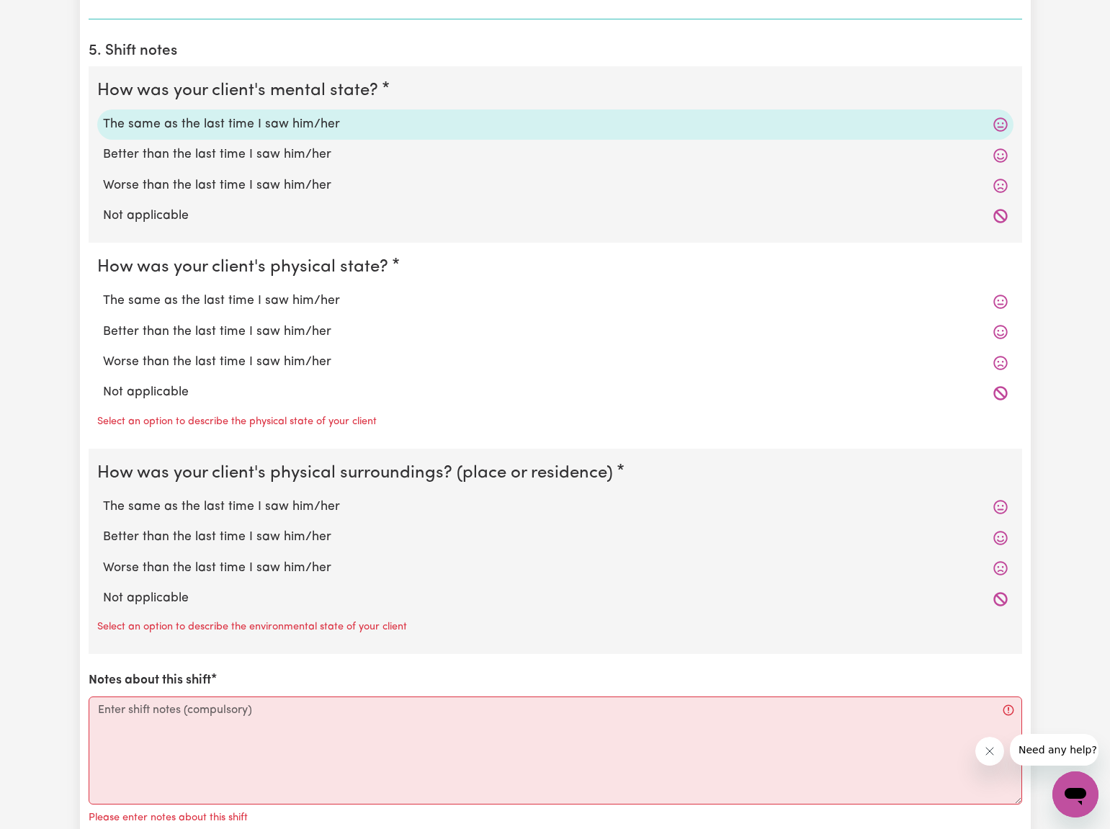
drag, startPoint x: 198, startPoint y: 292, endPoint x: 200, endPoint y: 306, distance: 14.5
click at [198, 292] on label "The same as the last time I saw him/her" at bounding box center [555, 301] width 905 height 19
click at [103, 292] on input "The same as the last time I saw him/her" at bounding box center [102, 291] width 1 height 1
radio input "true"
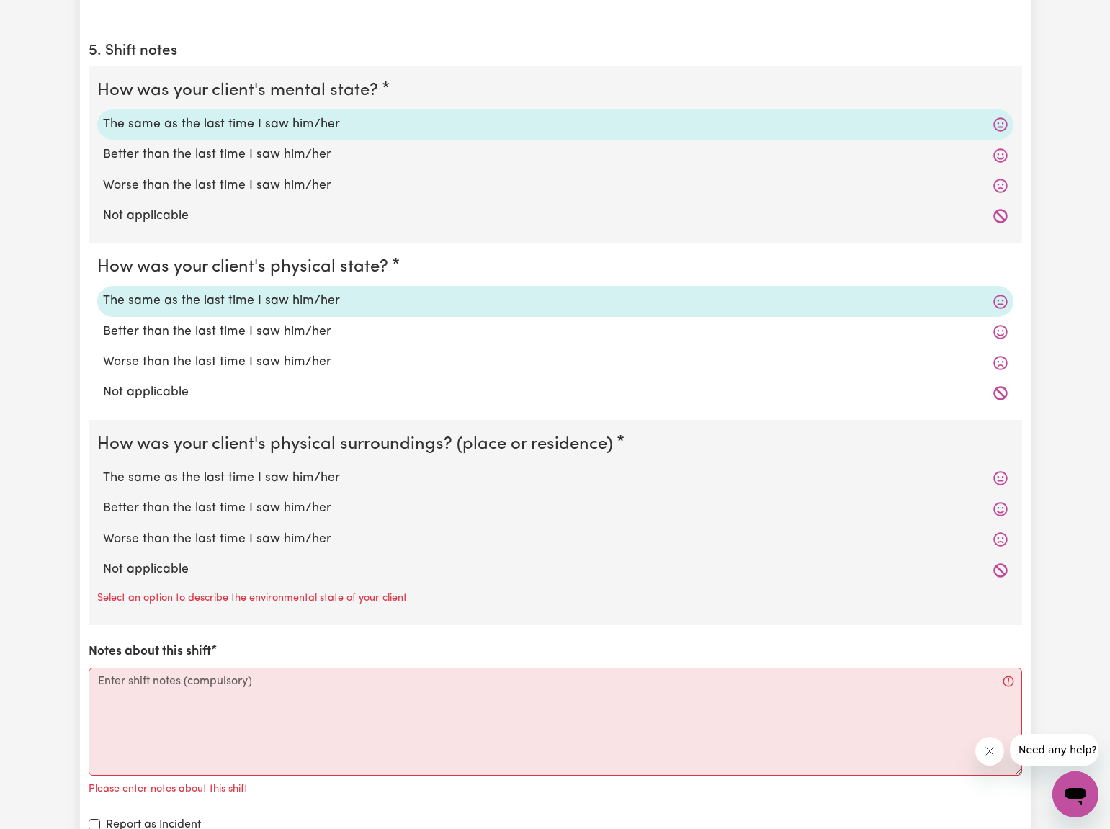
drag, startPoint x: 195, startPoint y: 475, endPoint x: 183, endPoint y: 499, distance: 27.4
click at [195, 475] on label "The same as the last time I saw him/her" at bounding box center [555, 478] width 905 height 19
click at [103, 469] on input "The same as the last time I saw him/her" at bounding box center [102, 468] width 1 height 1
radio input "true"
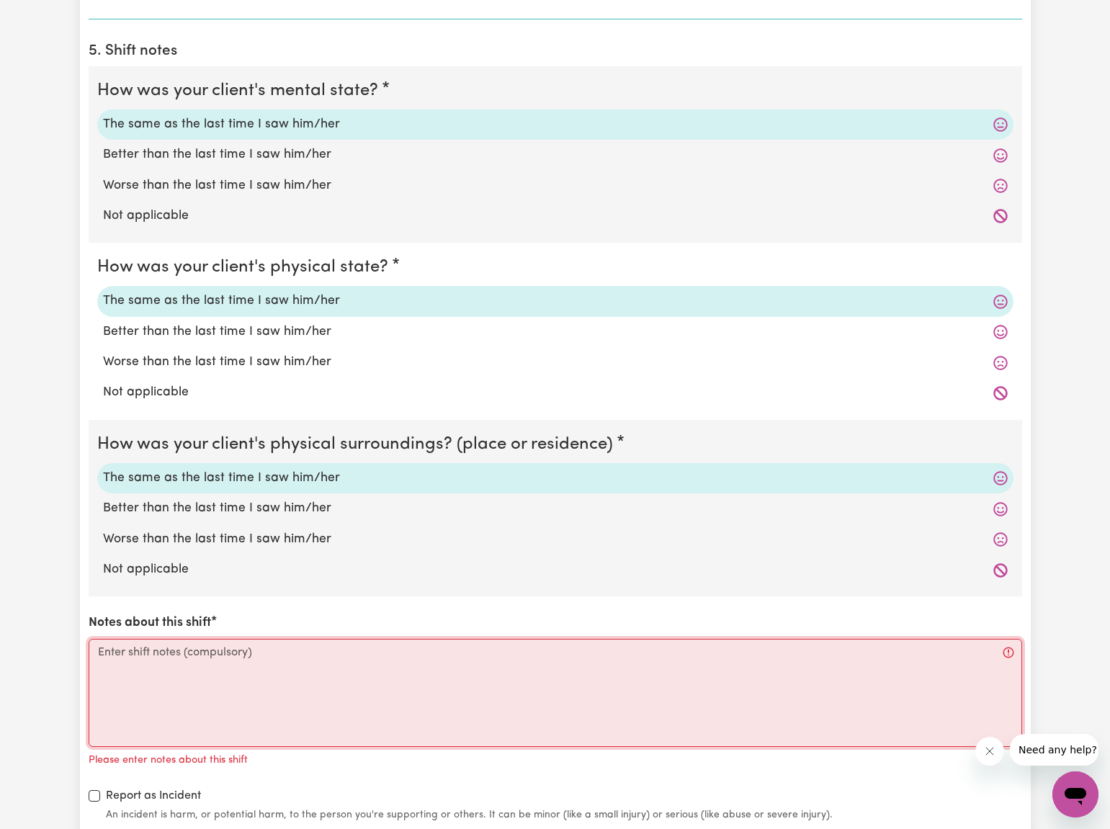
click at [107, 648] on textarea "Notes about this shift" at bounding box center [556, 693] width 934 height 108
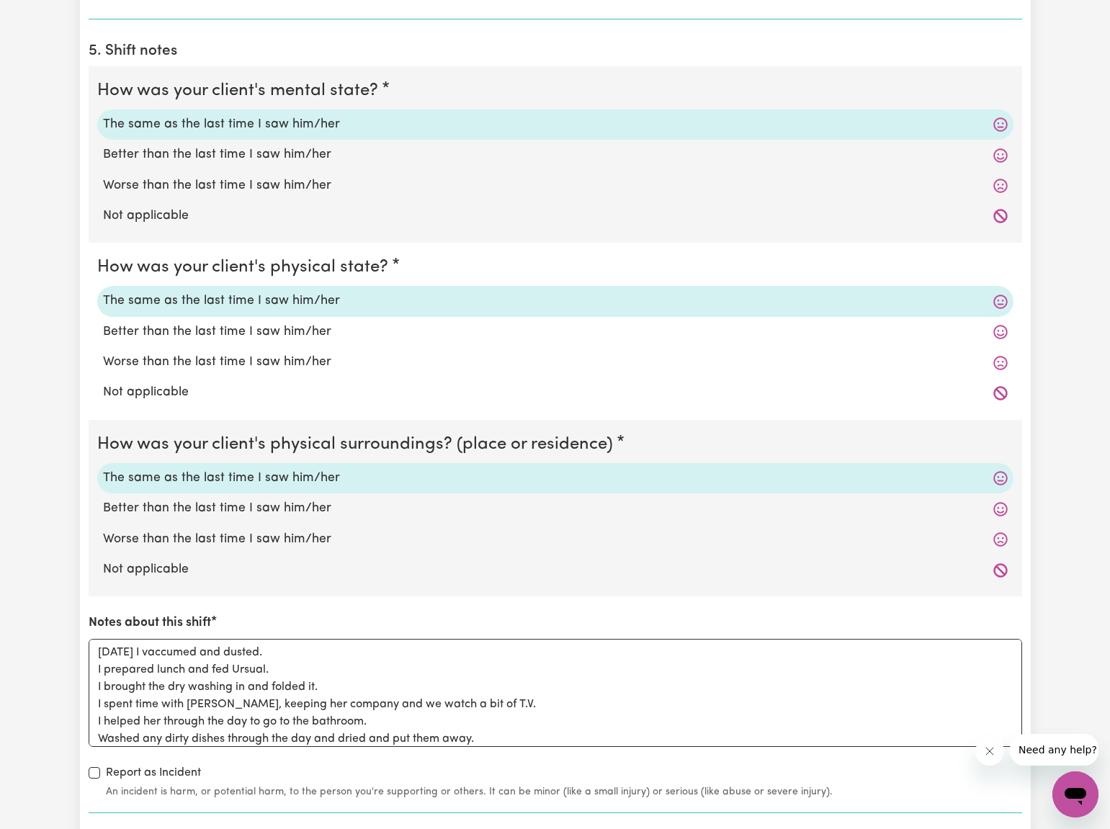
click at [398, 755] on div "How was your client's mental state? The same as the last time I saw him/her Bet…" at bounding box center [556, 432] width 934 height 733
click at [460, 752] on div "How was your client's mental state? The same as the last time I saw him/her Bet…" at bounding box center [556, 432] width 934 height 733
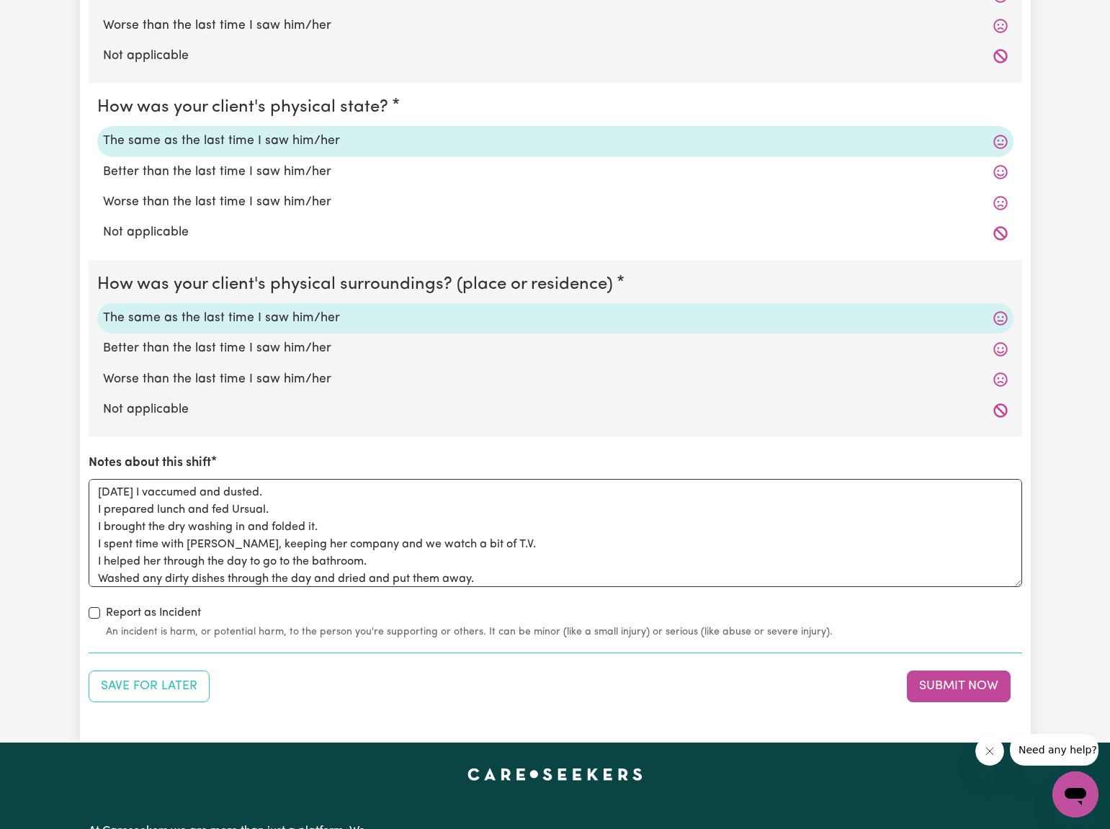
scroll to position [1216, 0]
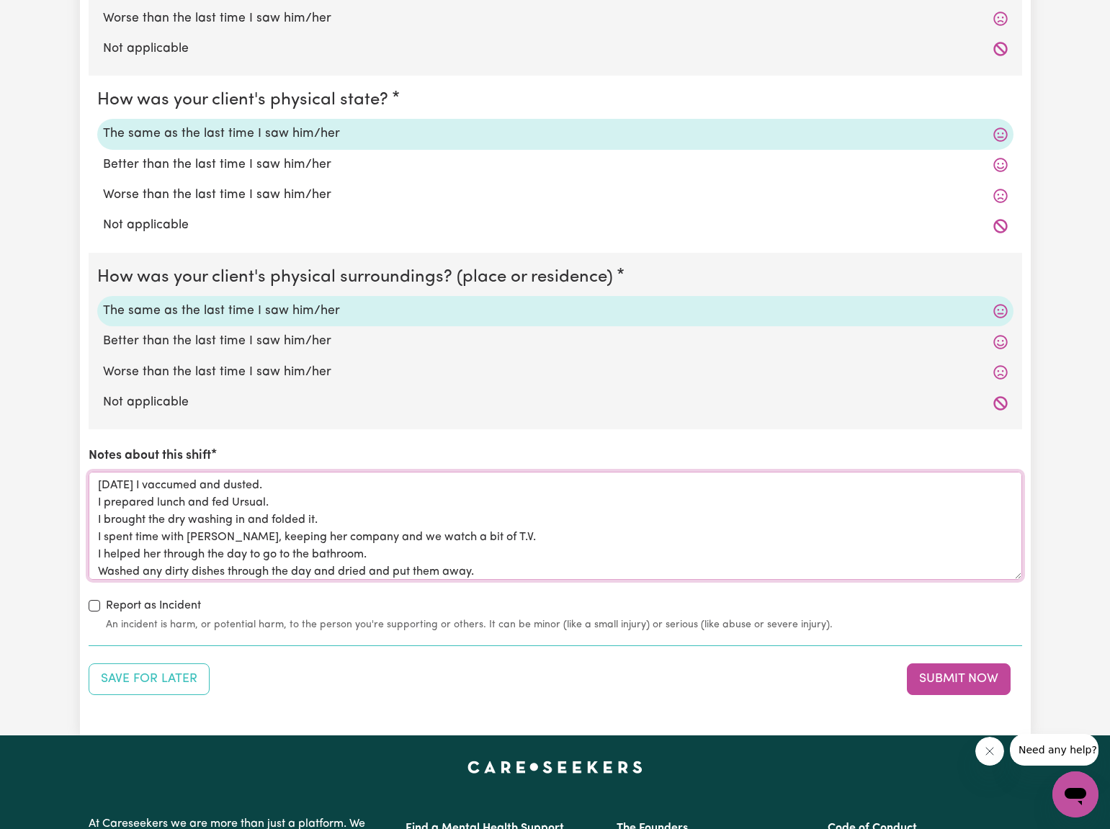
click at [479, 563] on textarea "[DATE] I vaccumed and dusted. I prepared lunch and fed Ursual. I brought the dr…" at bounding box center [556, 526] width 934 height 108
type textarea "[DATE] I vaccumed and dusted. I prepared lunch and fed Ursual. I brought the dr…"
click at [940, 673] on button "Submit Now" at bounding box center [959, 680] width 104 height 32
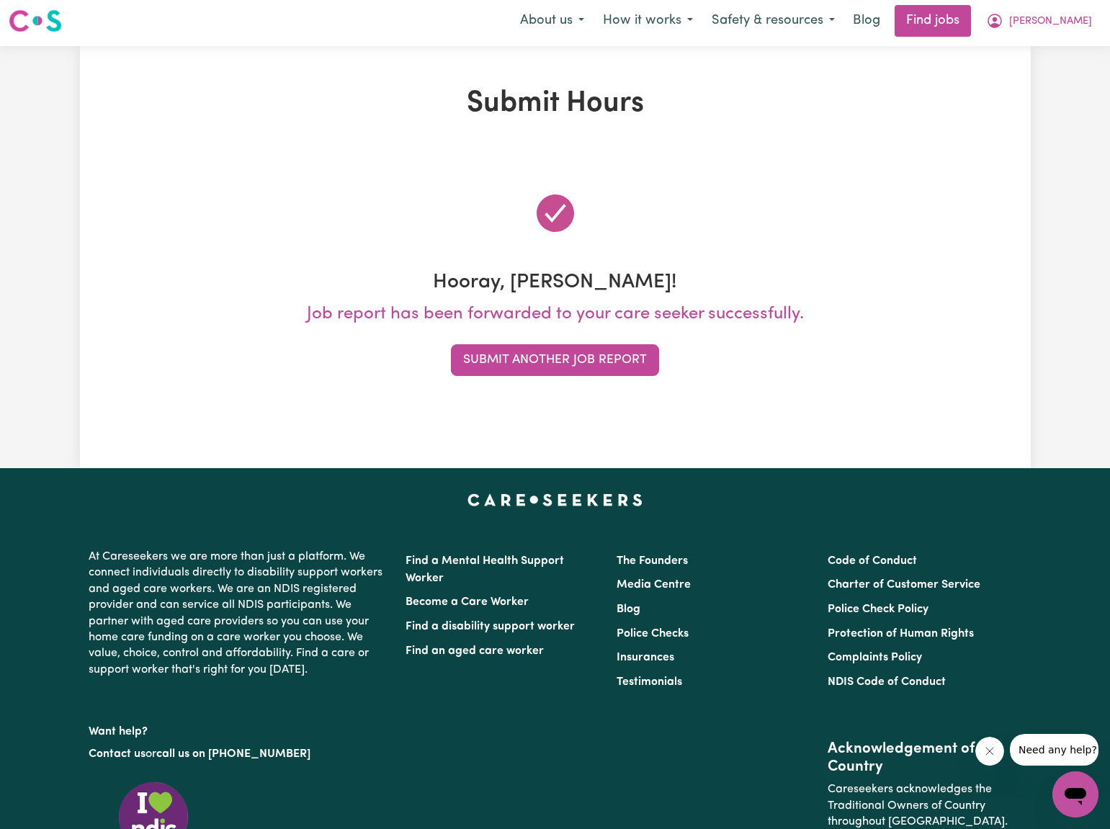
scroll to position [0, 0]
